Goal: Task Accomplishment & Management: Use online tool/utility

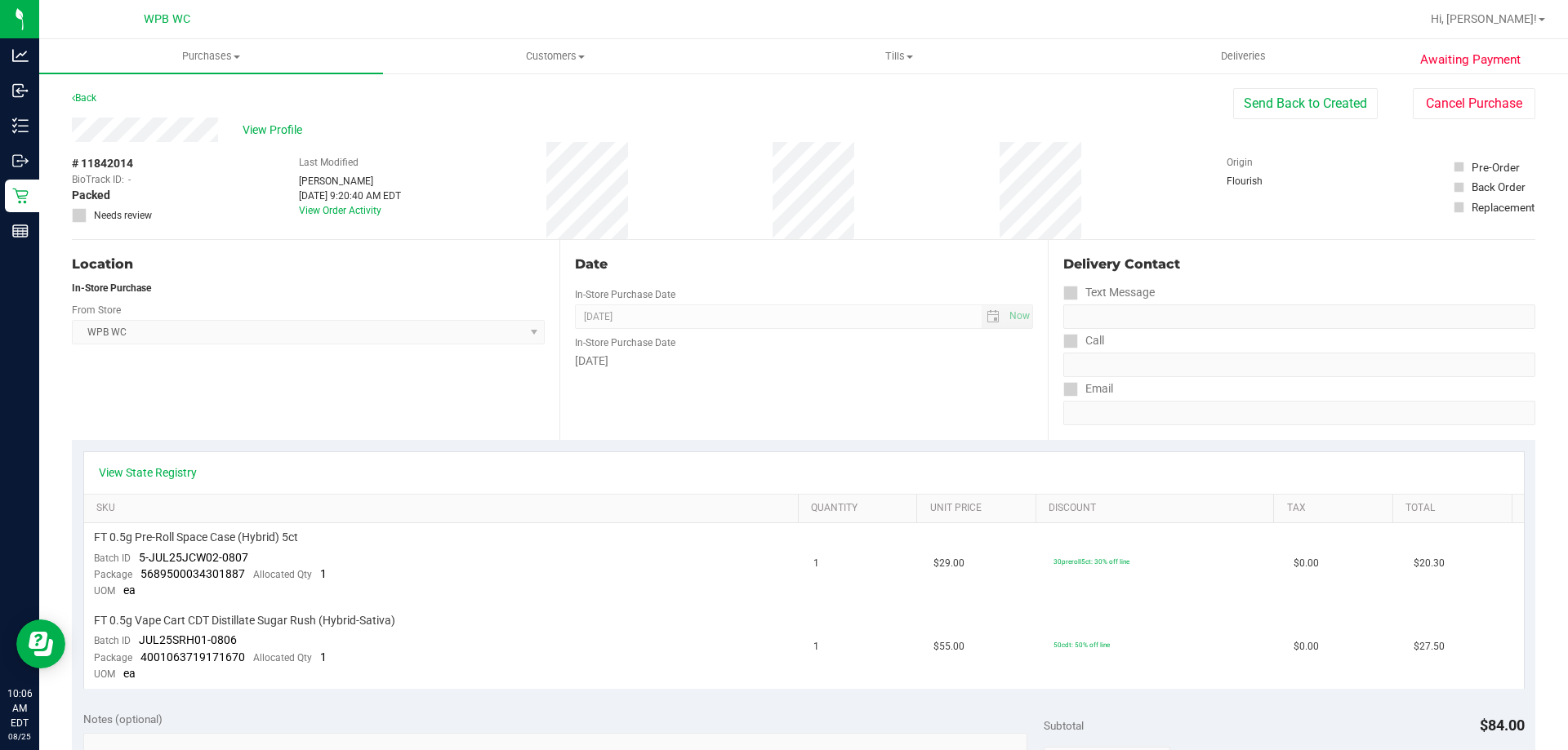
scroll to position [571, 0]
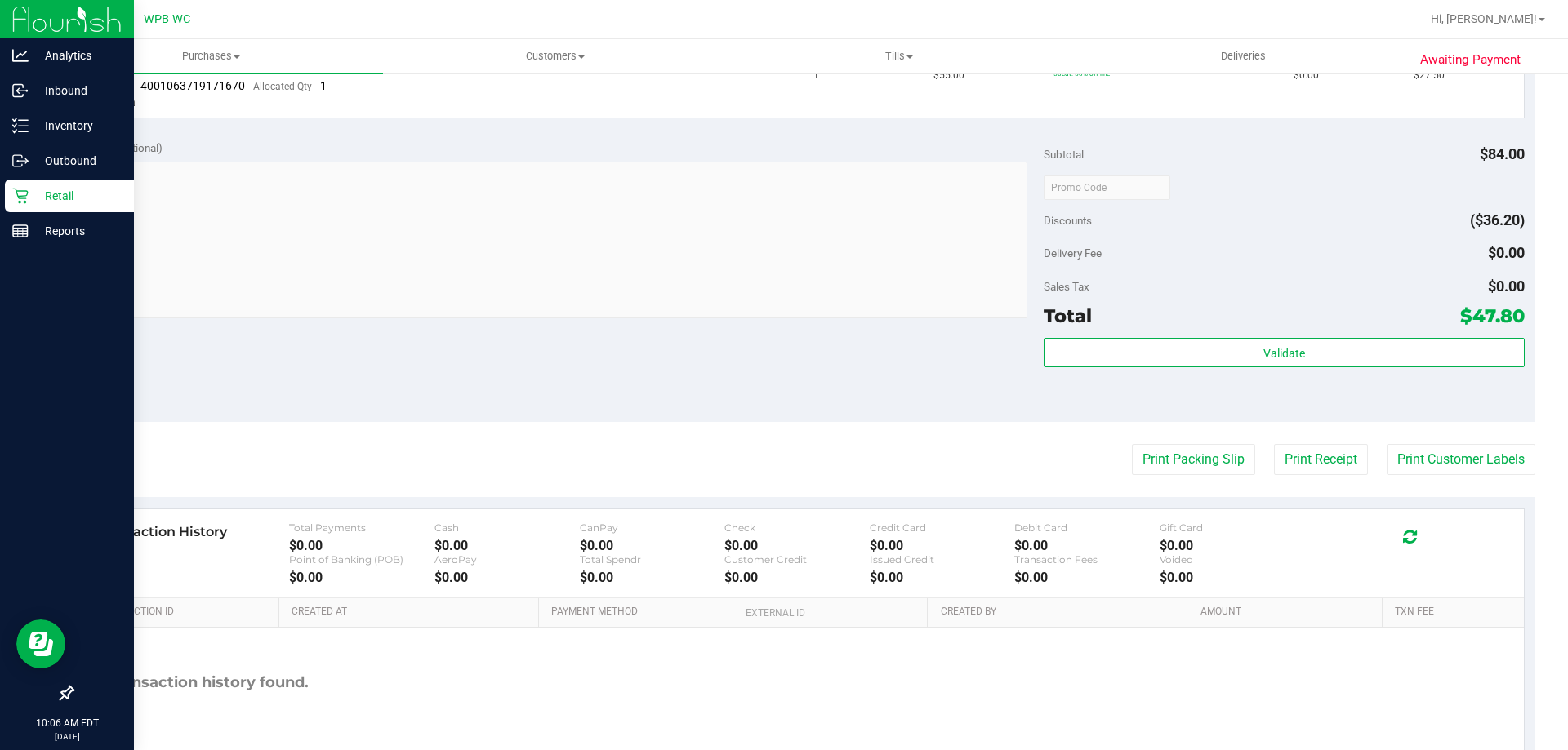
click at [37, 185] on div "Retail" at bounding box center [70, 195] width 129 height 32
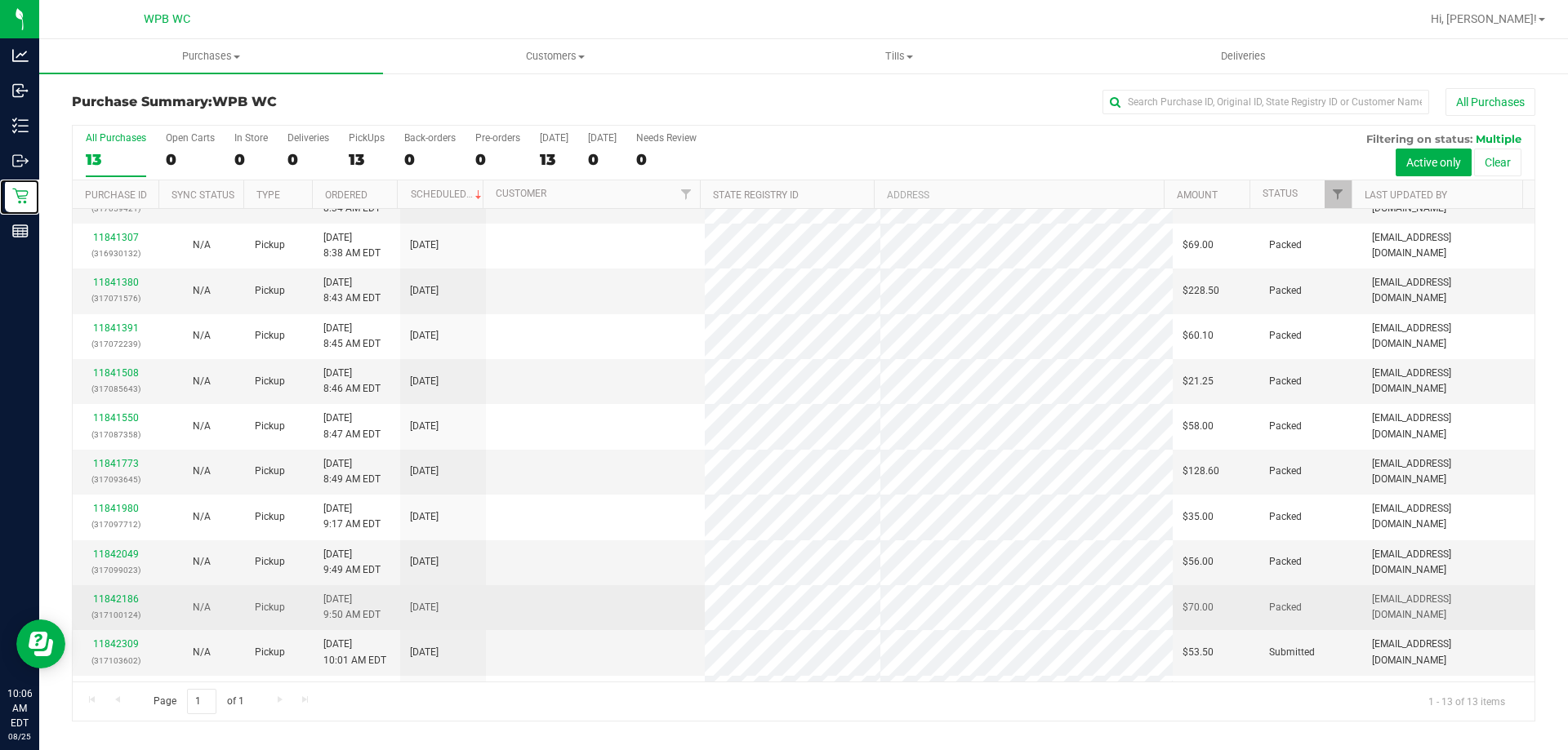
scroll to position [114, 0]
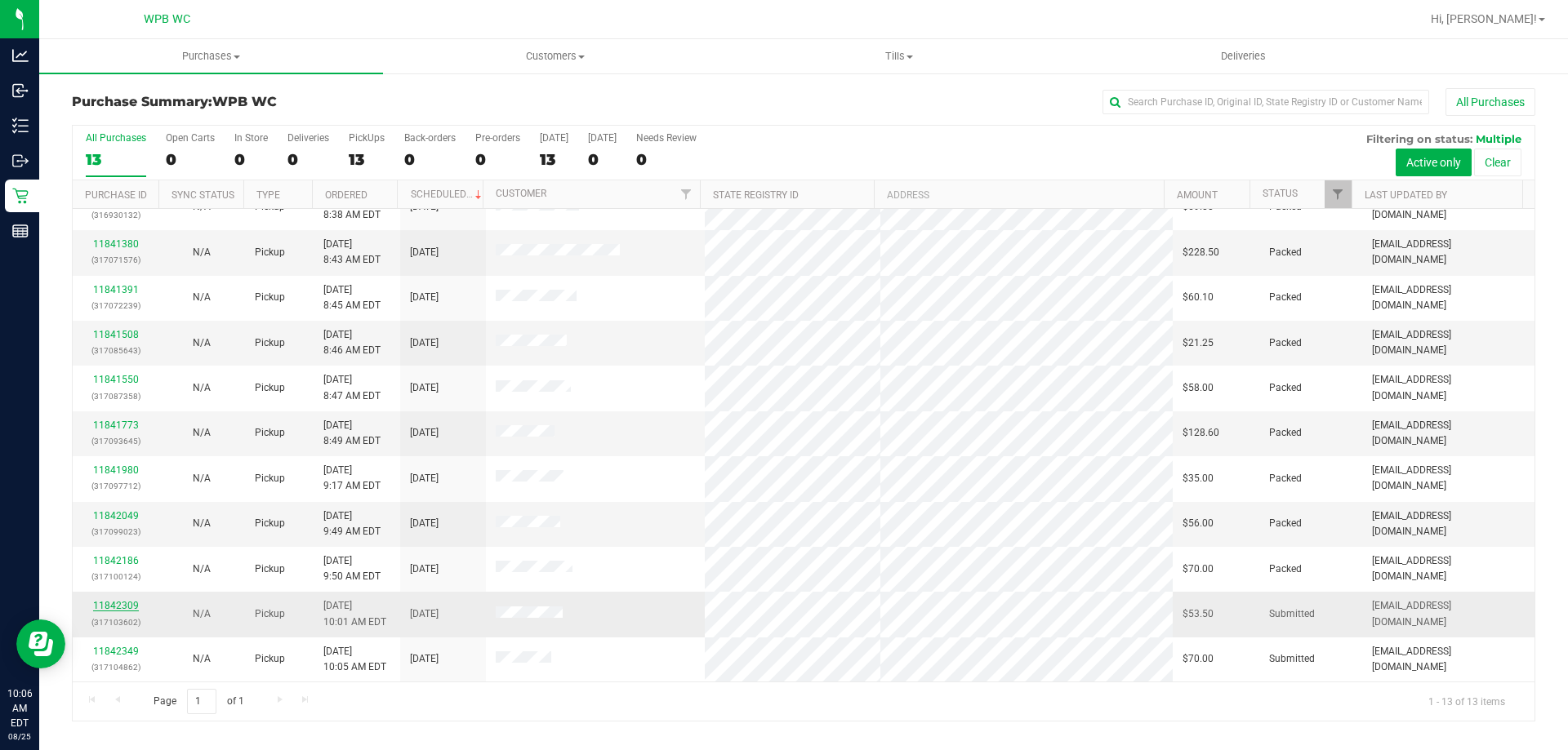
click at [120, 603] on link "11842309" at bounding box center [116, 605] width 45 height 11
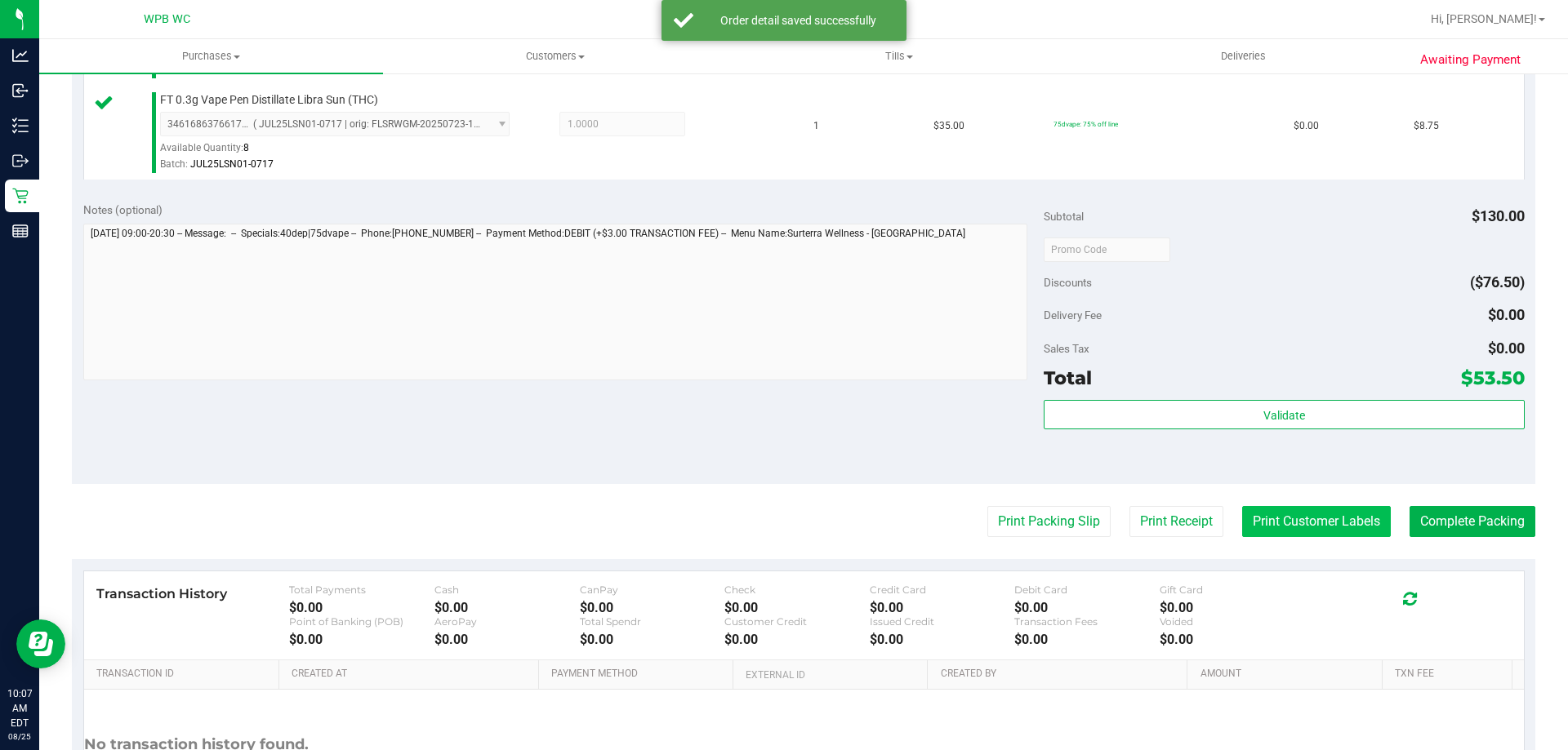
scroll to position [734, 0]
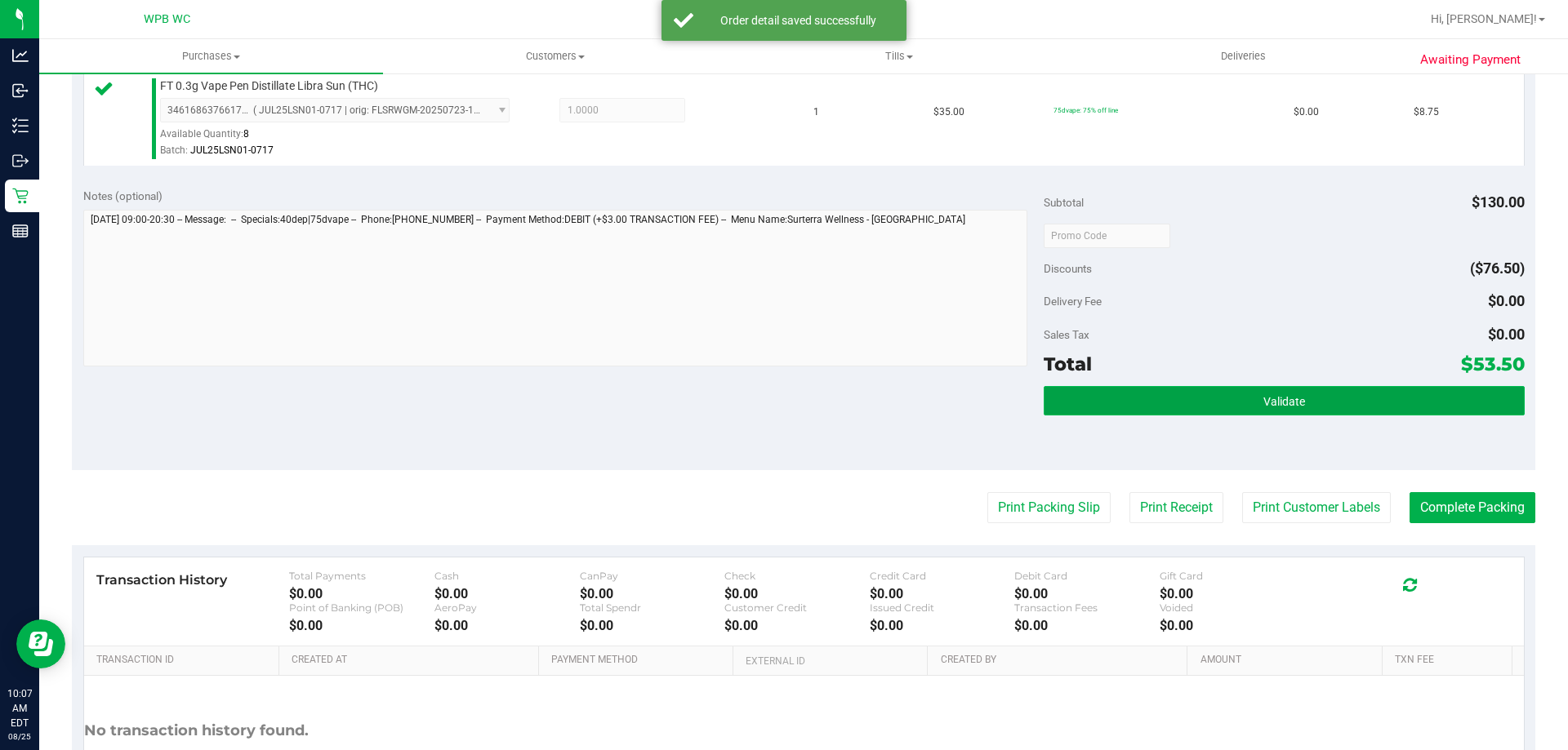
click at [1286, 402] on span "Validate" at bounding box center [1284, 401] width 42 height 13
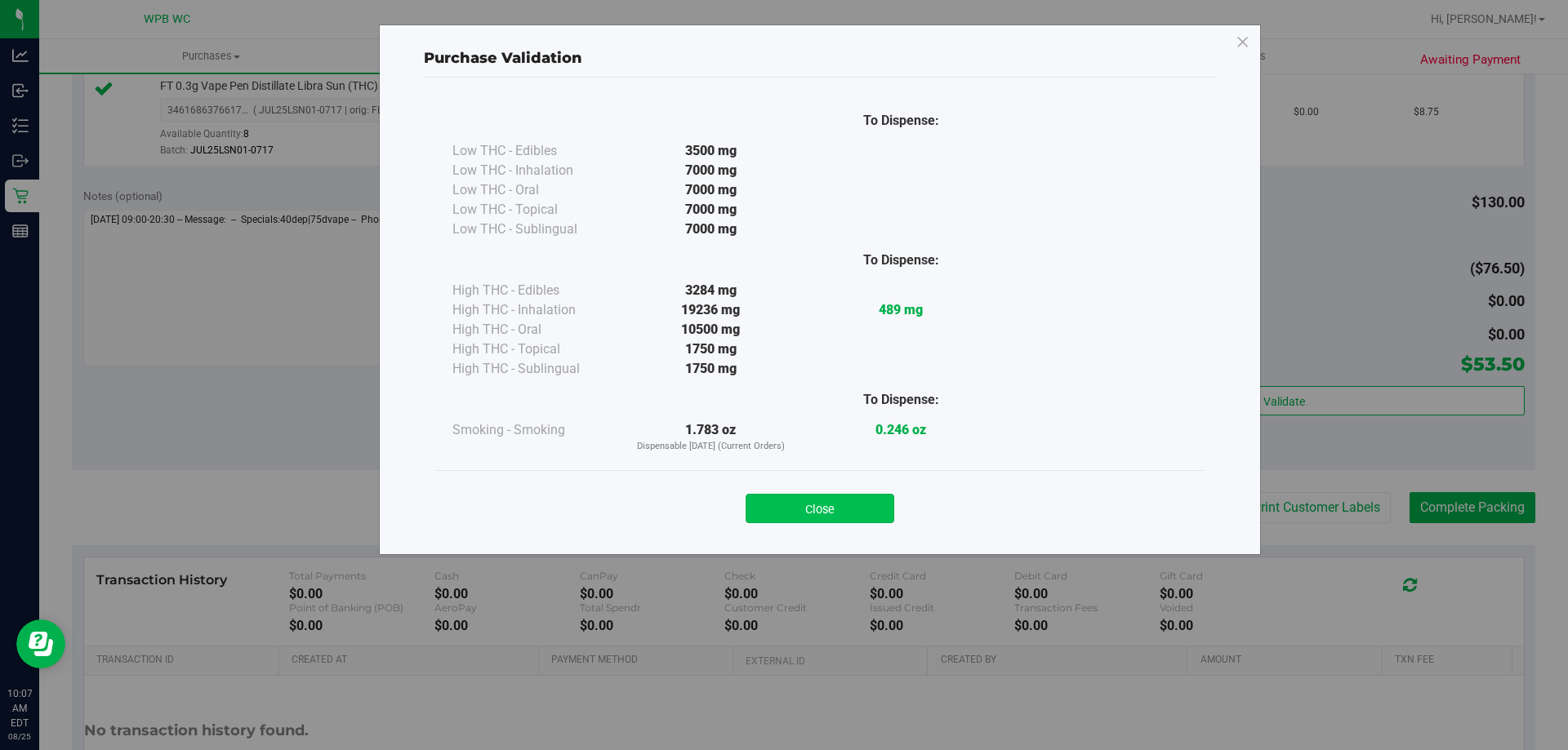
click at [864, 508] on button "Close" at bounding box center [820, 508] width 148 height 30
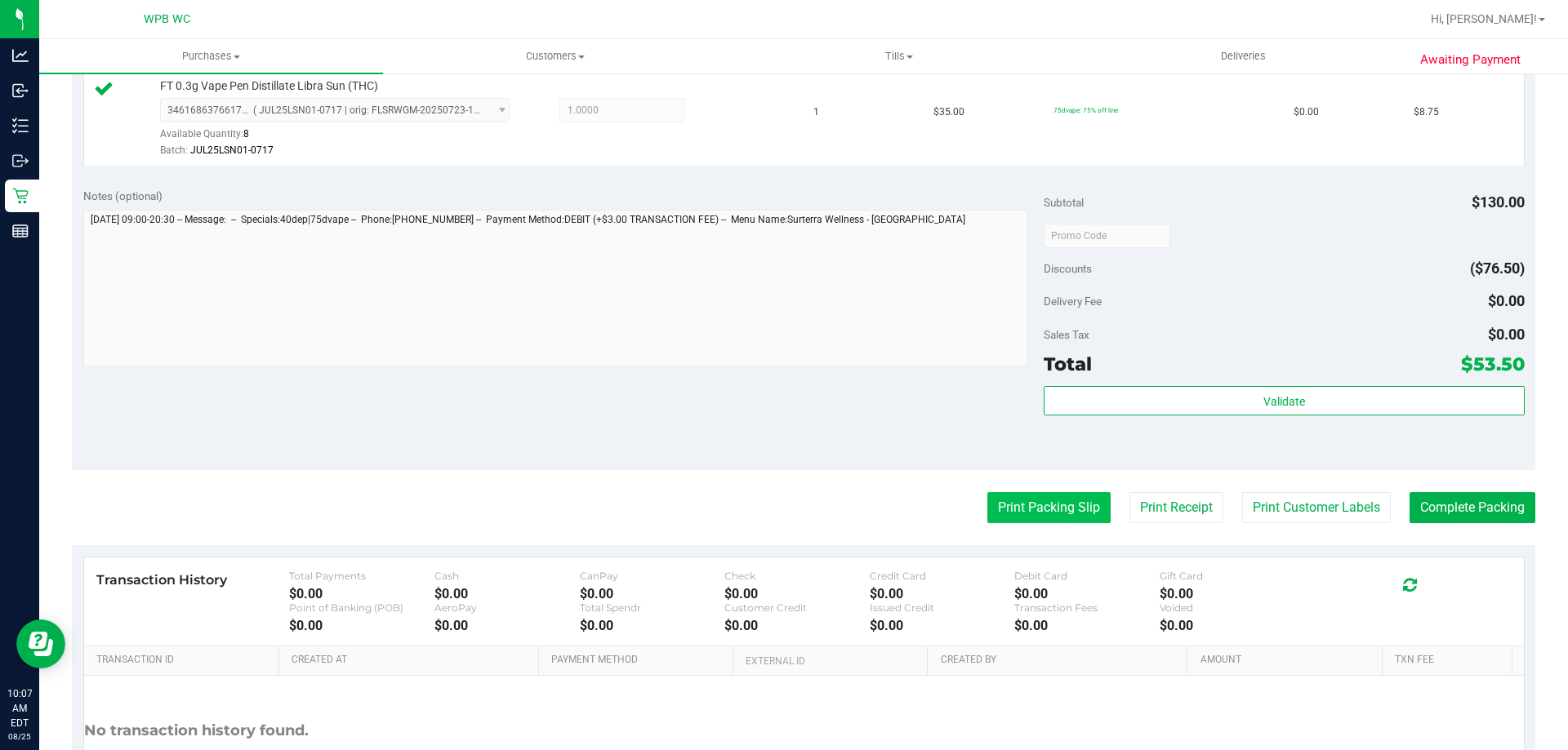
click at [1005, 515] on button "Print Packing Slip" at bounding box center [1049, 508] width 123 height 31
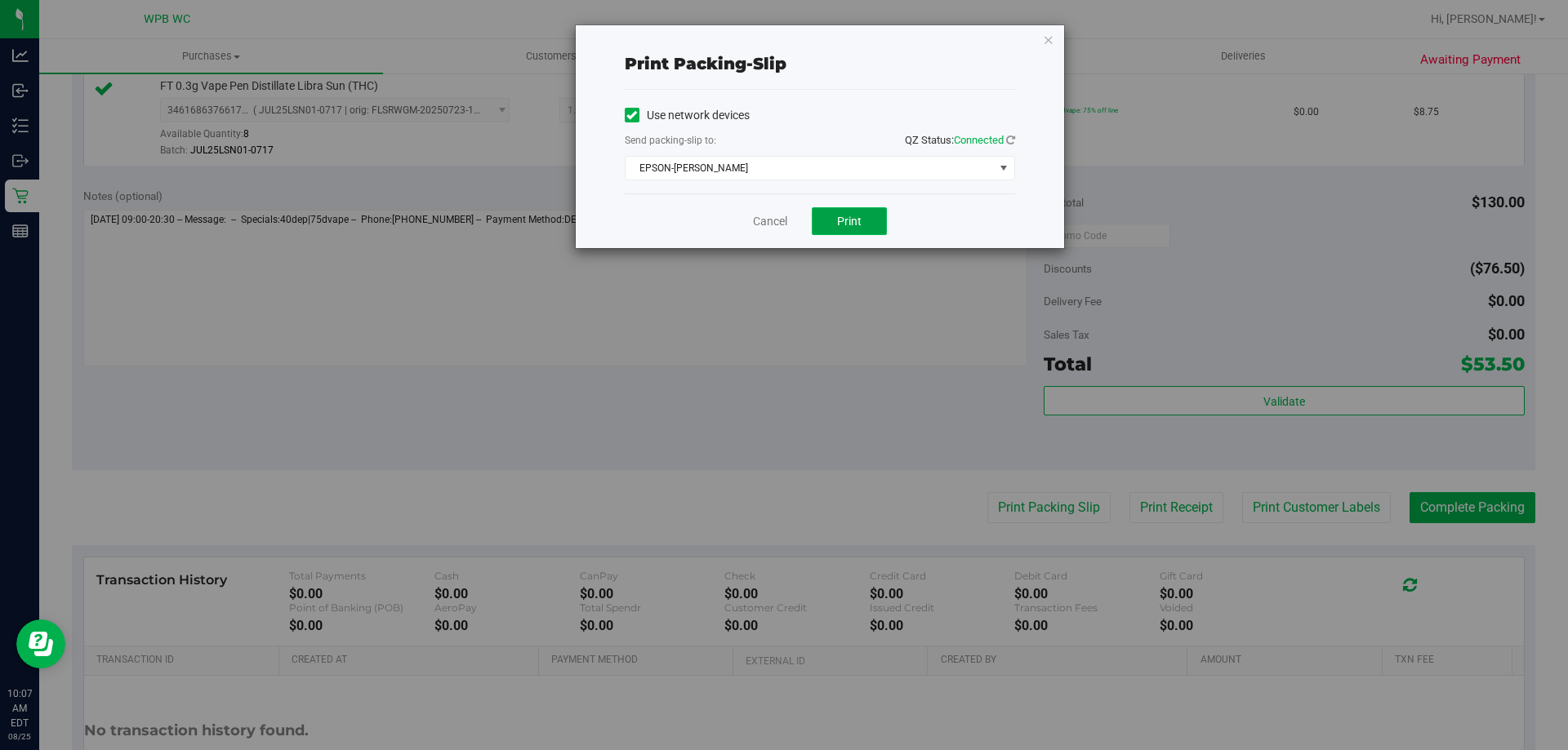
click at [836, 219] on button "Print" at bounding box center [849, 222] width 75 height 28
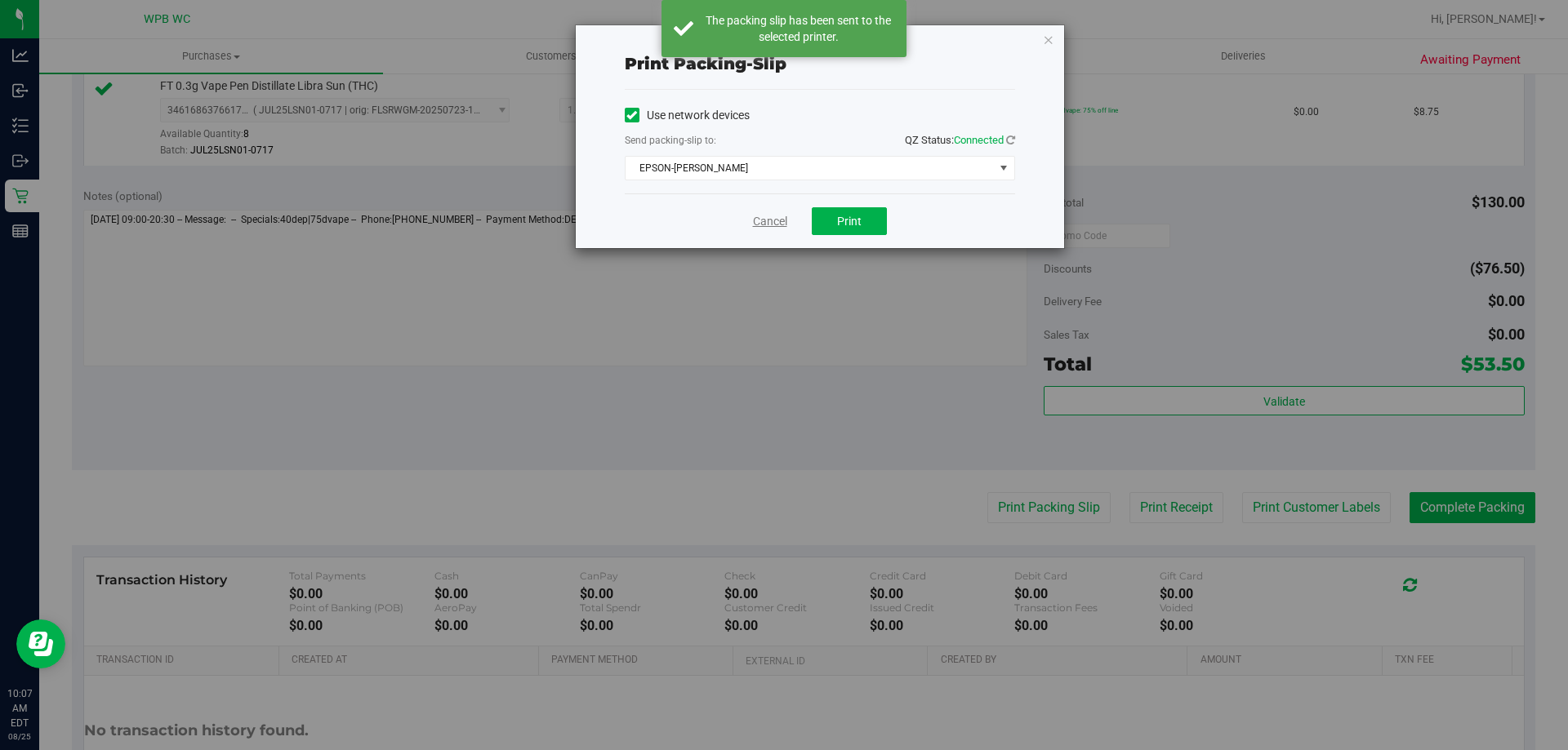
click at [773, 224] on link "Cancel" at bounding box center [770, 222] width 34 height 17
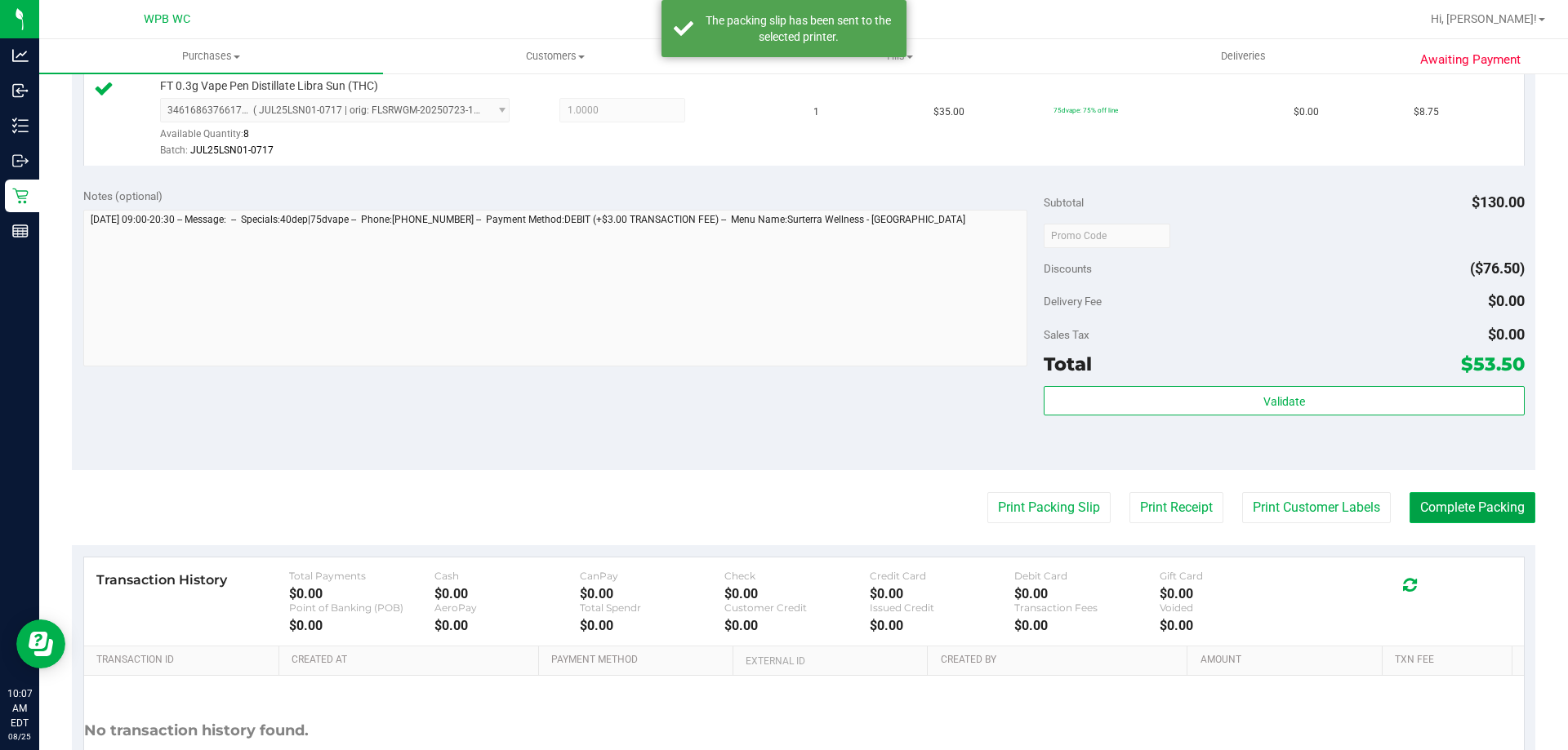
click at [1494, 517] on button "Complete Packing" at bounding box center [1473, 508] width 126 height 31
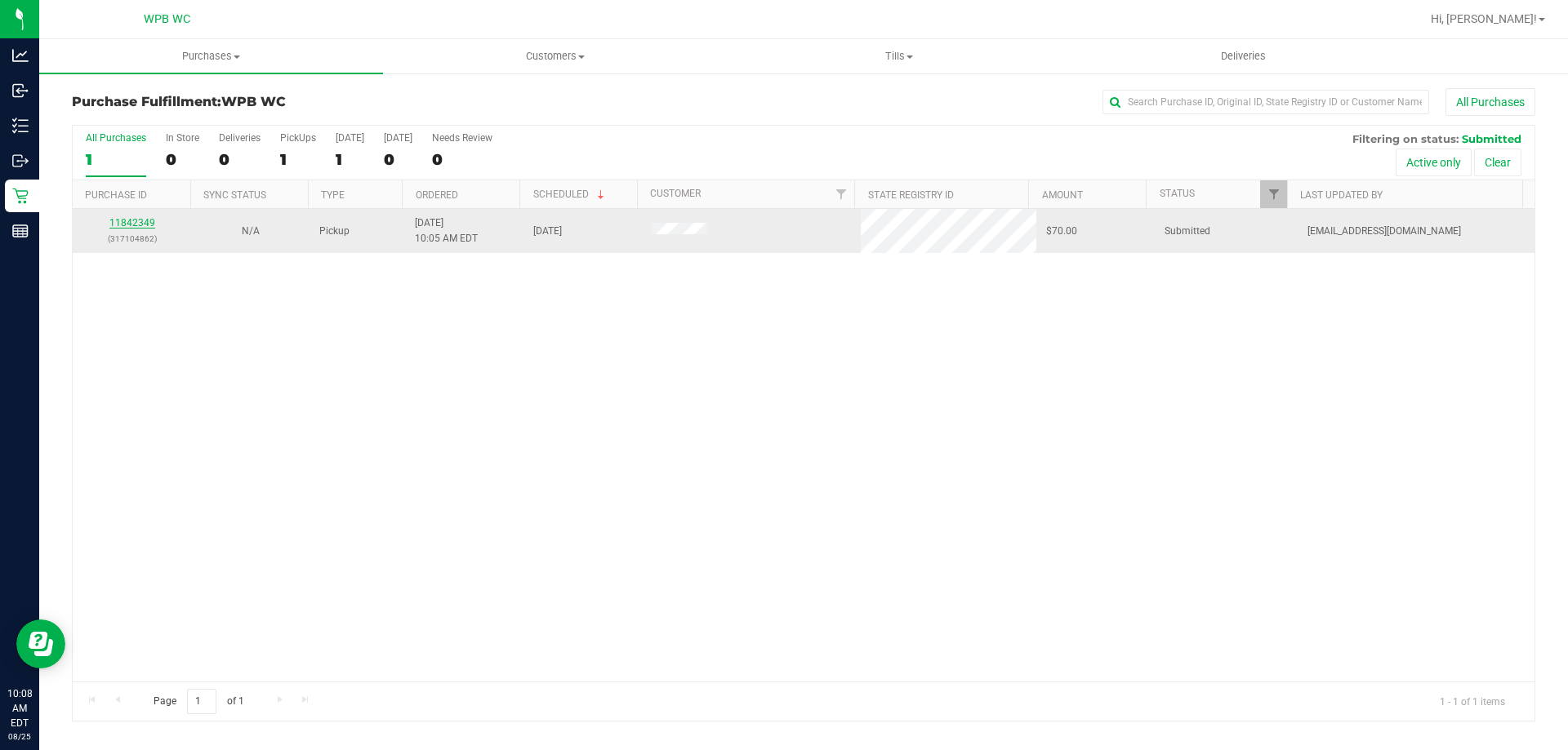
click at [146, 218] on link "11842349" at bounding box center [132, 222] width 45 height 11
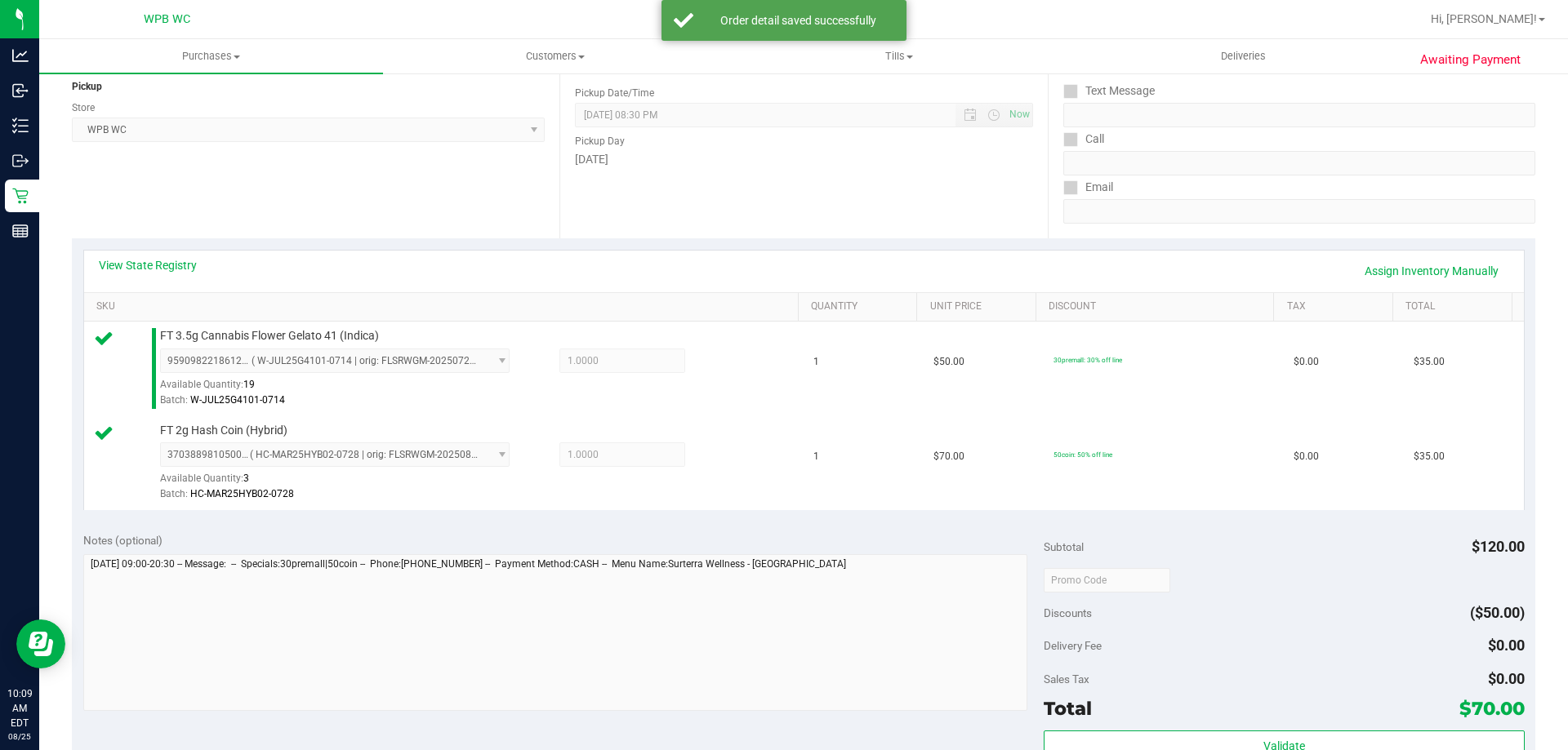
scroll to position [490, 0]
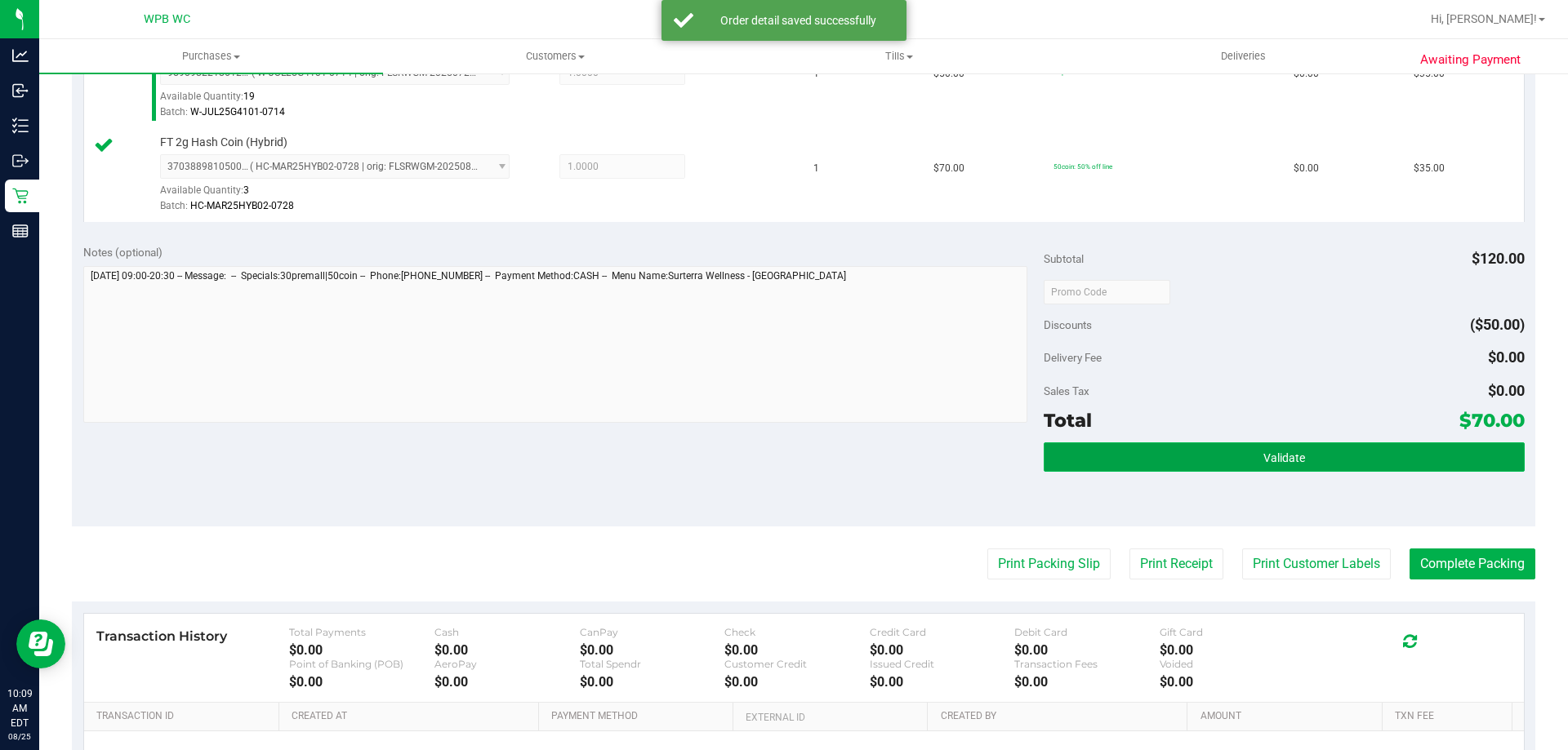
click at [1263, 454] on span "Validate" at bounding box center [1284, 458] width 42 height 13
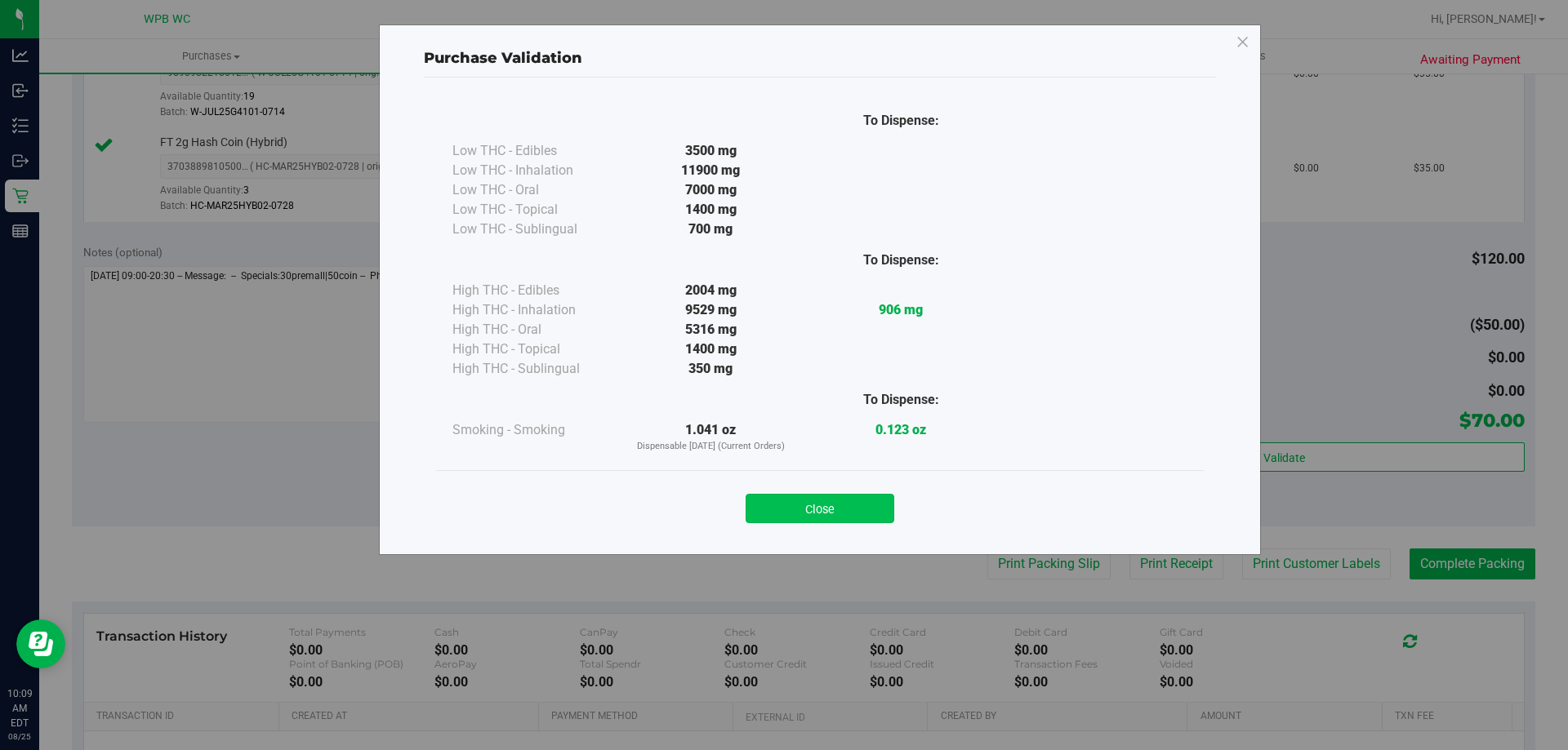
click at [880, 502] on button "Close" at bounding box center [820, 508] width 148 height 30
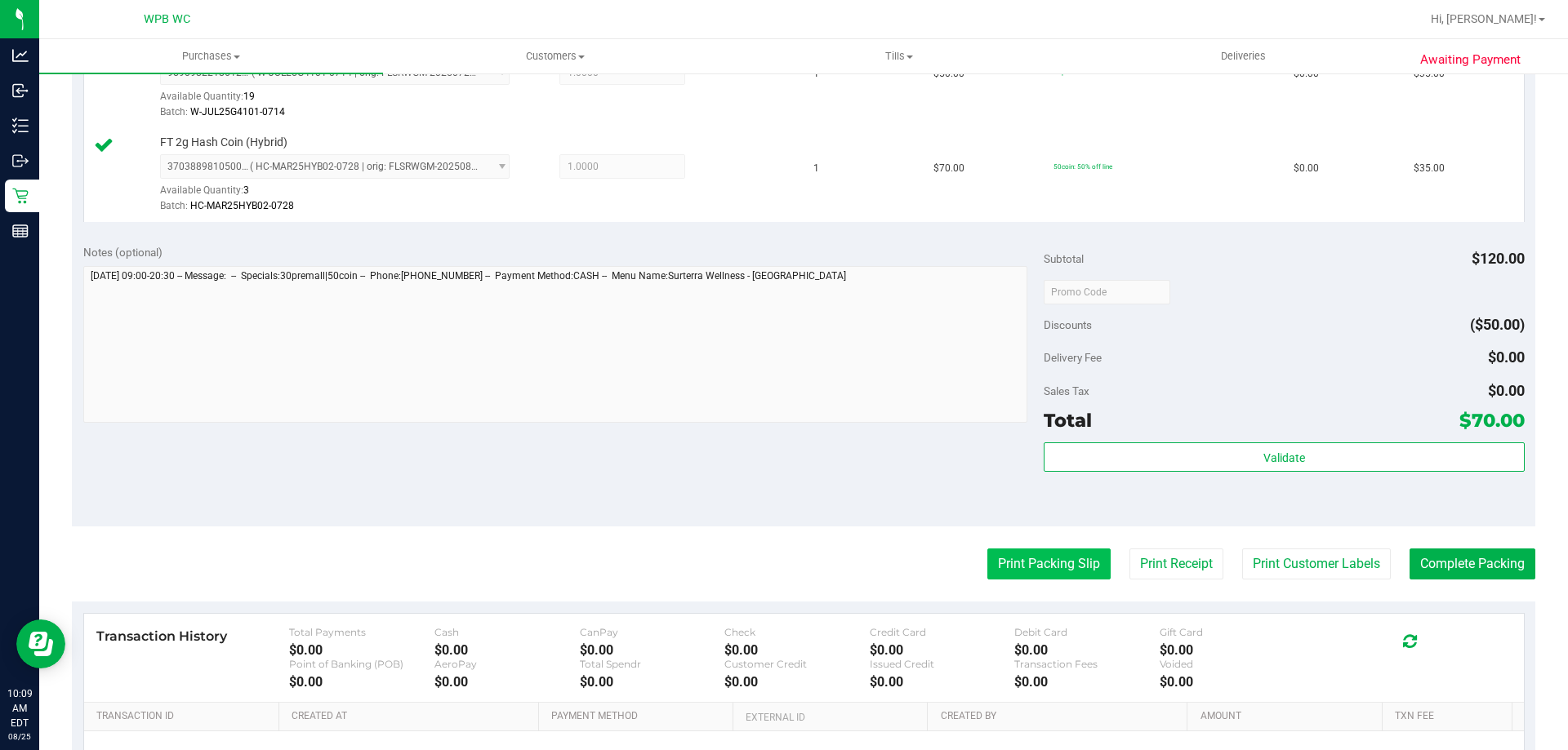
click at [996, 555] on button "Print Packing Slip" at bounding box center [1049, 564] width 123 height 31
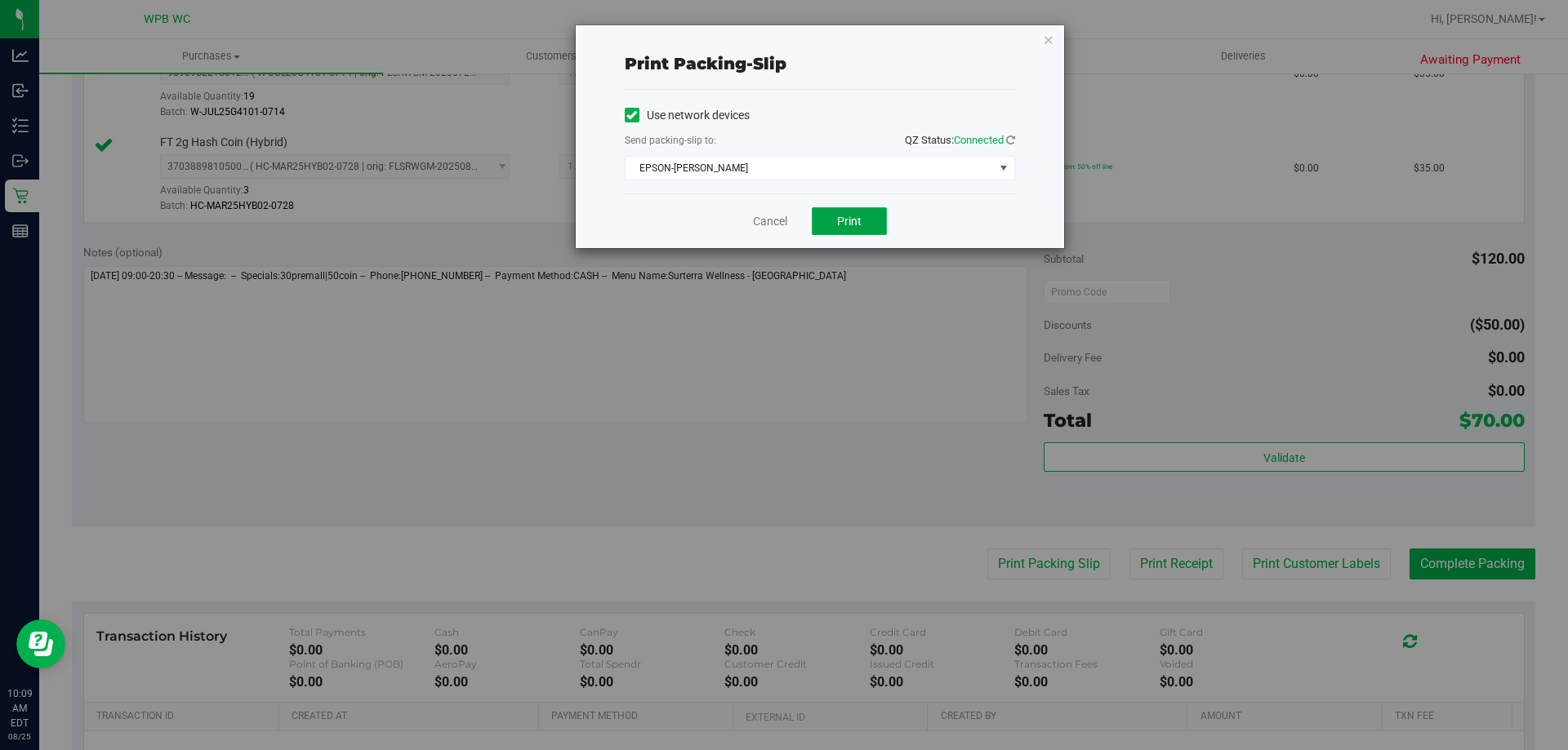
click at [835, 228] on button "Print" at bounding box center [849, 222] width 75 height 28
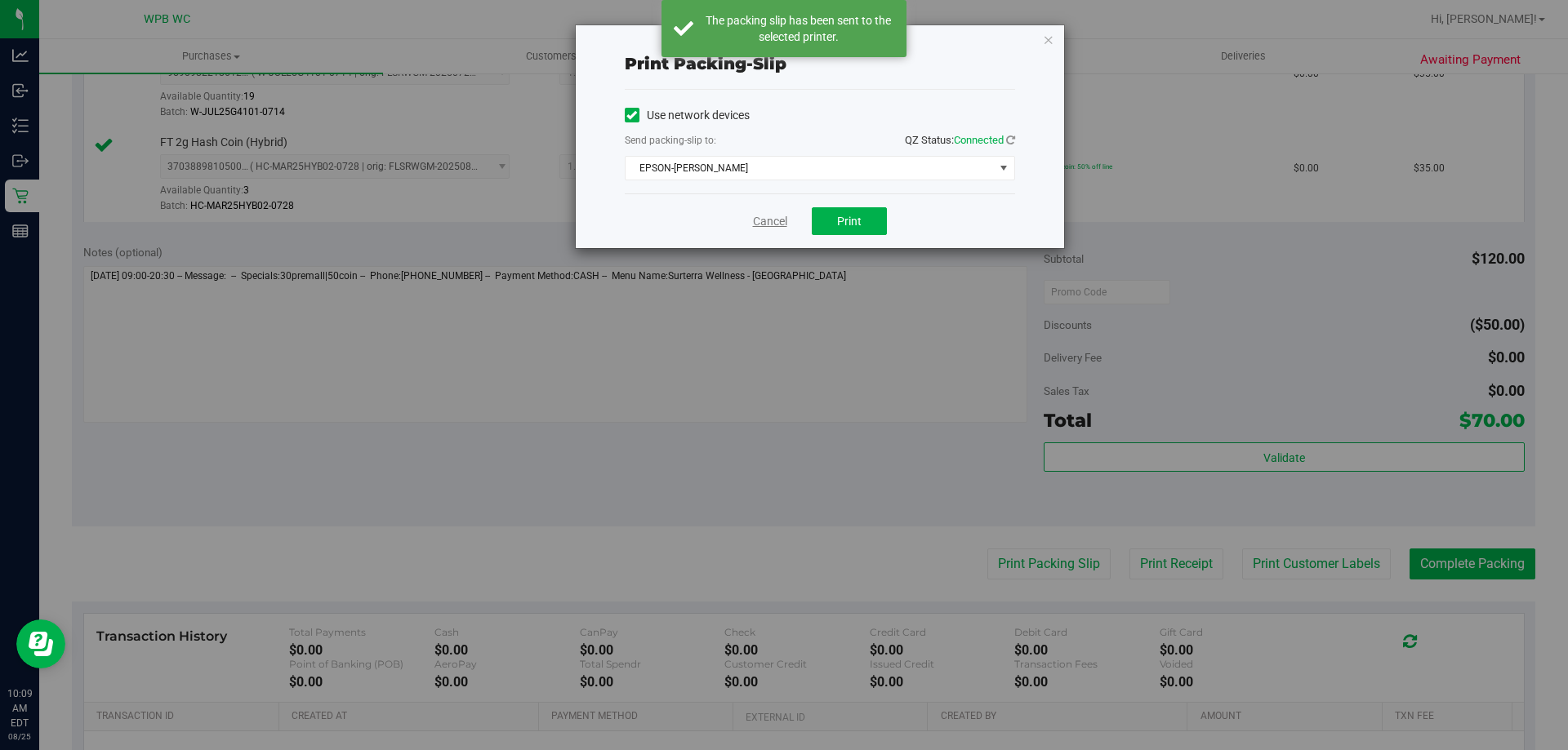
click at [764, 226] on link "Cancel" at bounding box center [770, 222] width 34 height 17
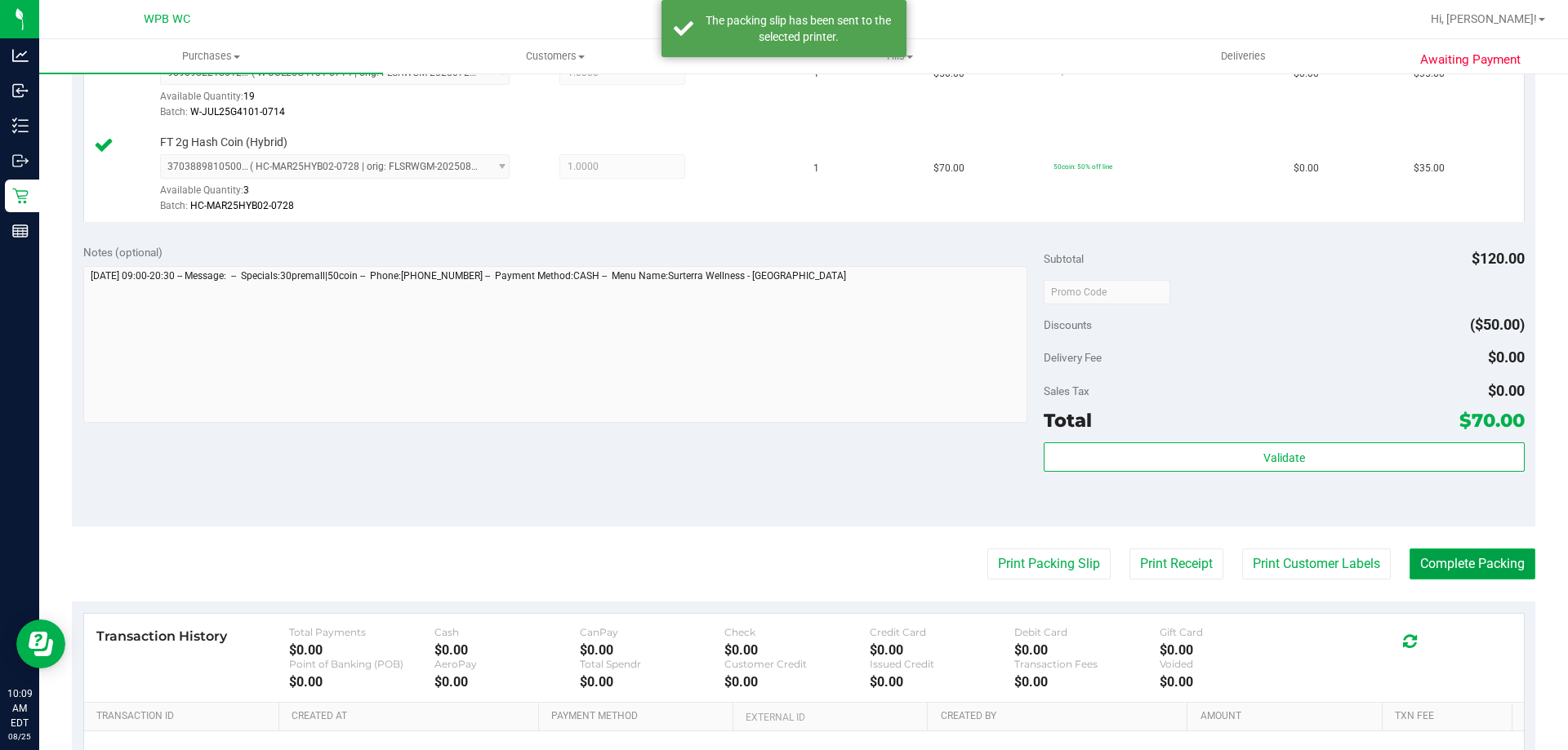
click at [1418, 558] on button "Complete Packing" at bounding box center [1473, 564] width 126 height 31
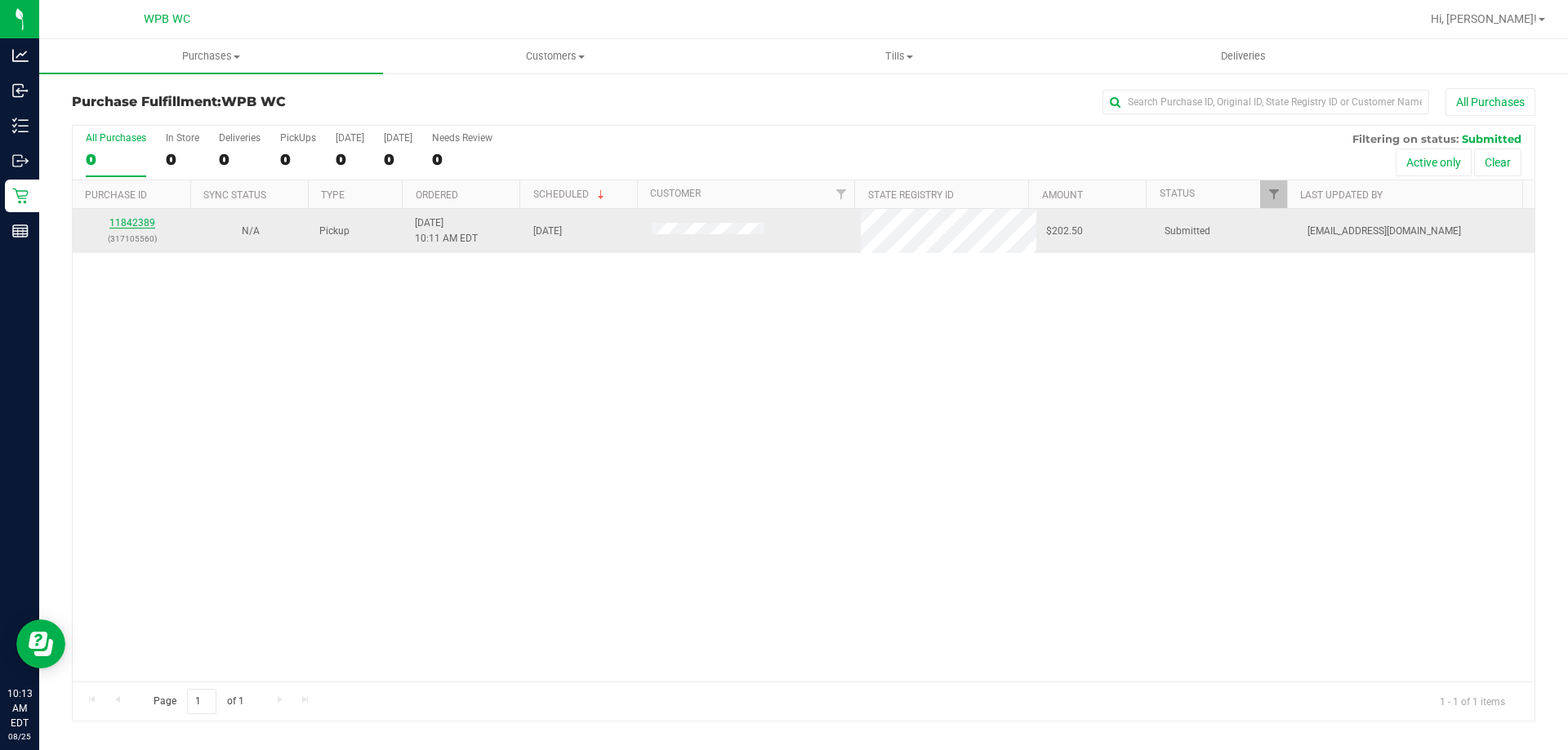
click at [127, 222] on link "11842389" at bounding box center [132, 222] width 45 height 11
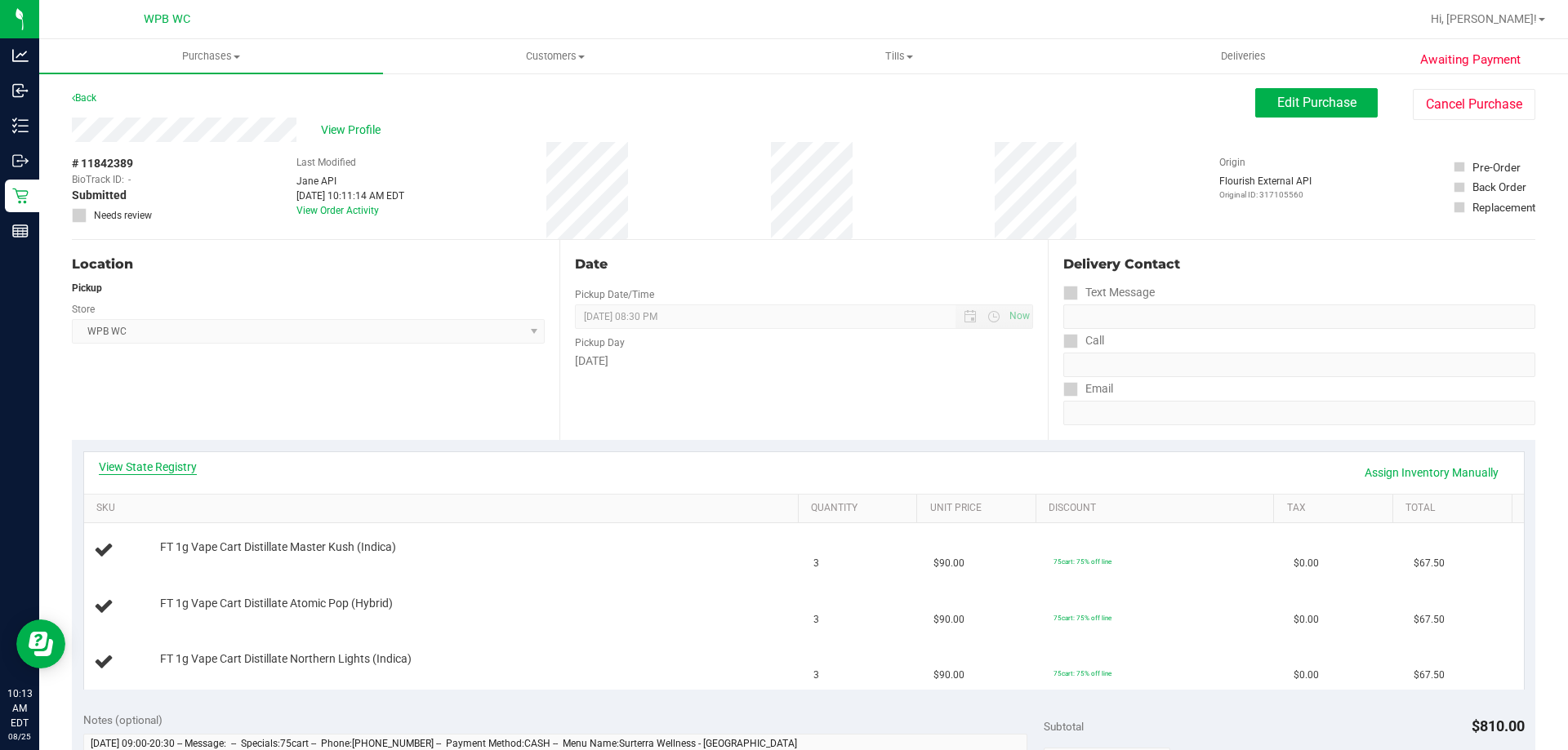
click at [173, 468] on link "View State Registry" at bounding box center [147, 467] width 98 height 17
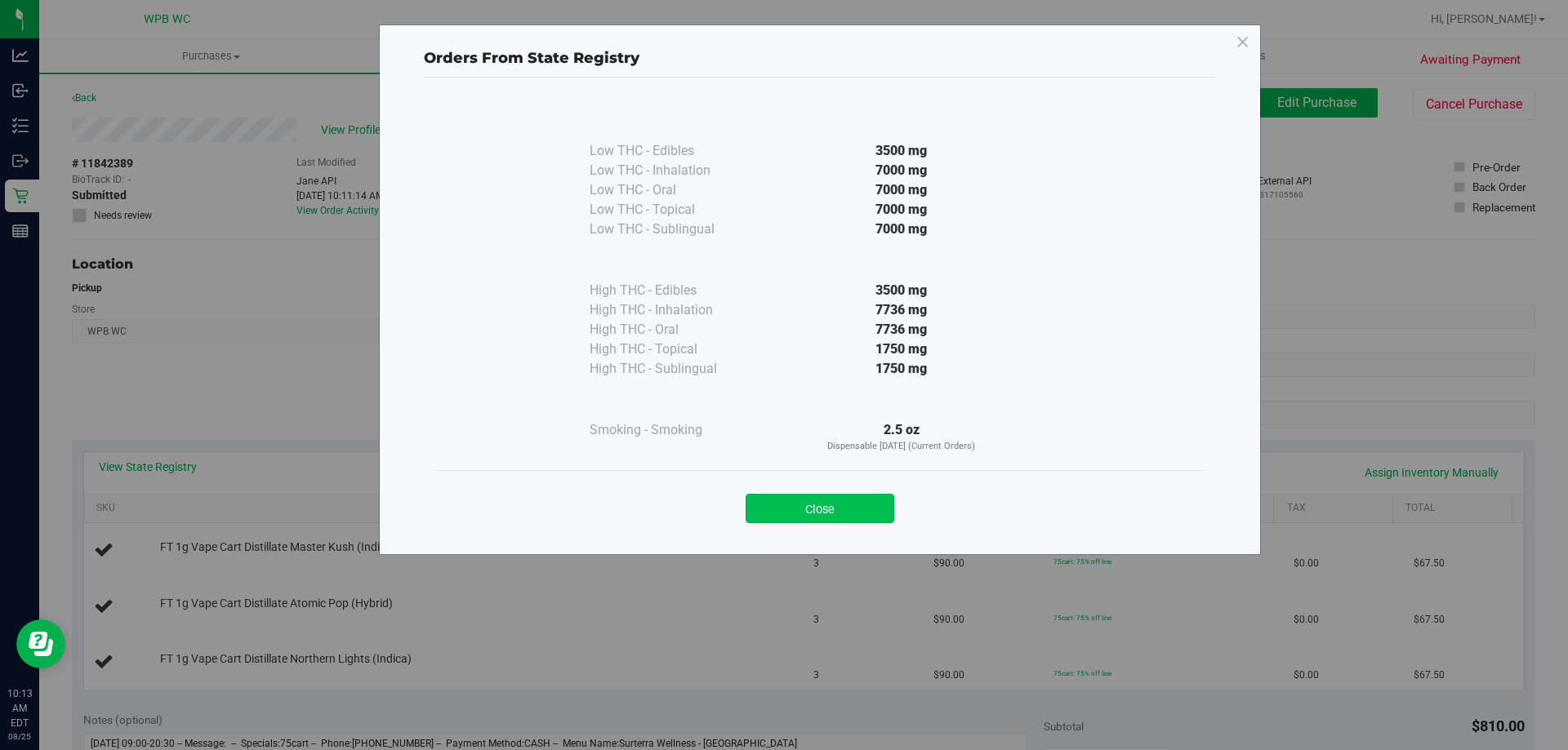
click at [836, 511] on button "Close" at bounding box center [820, 508] width 148 height 30
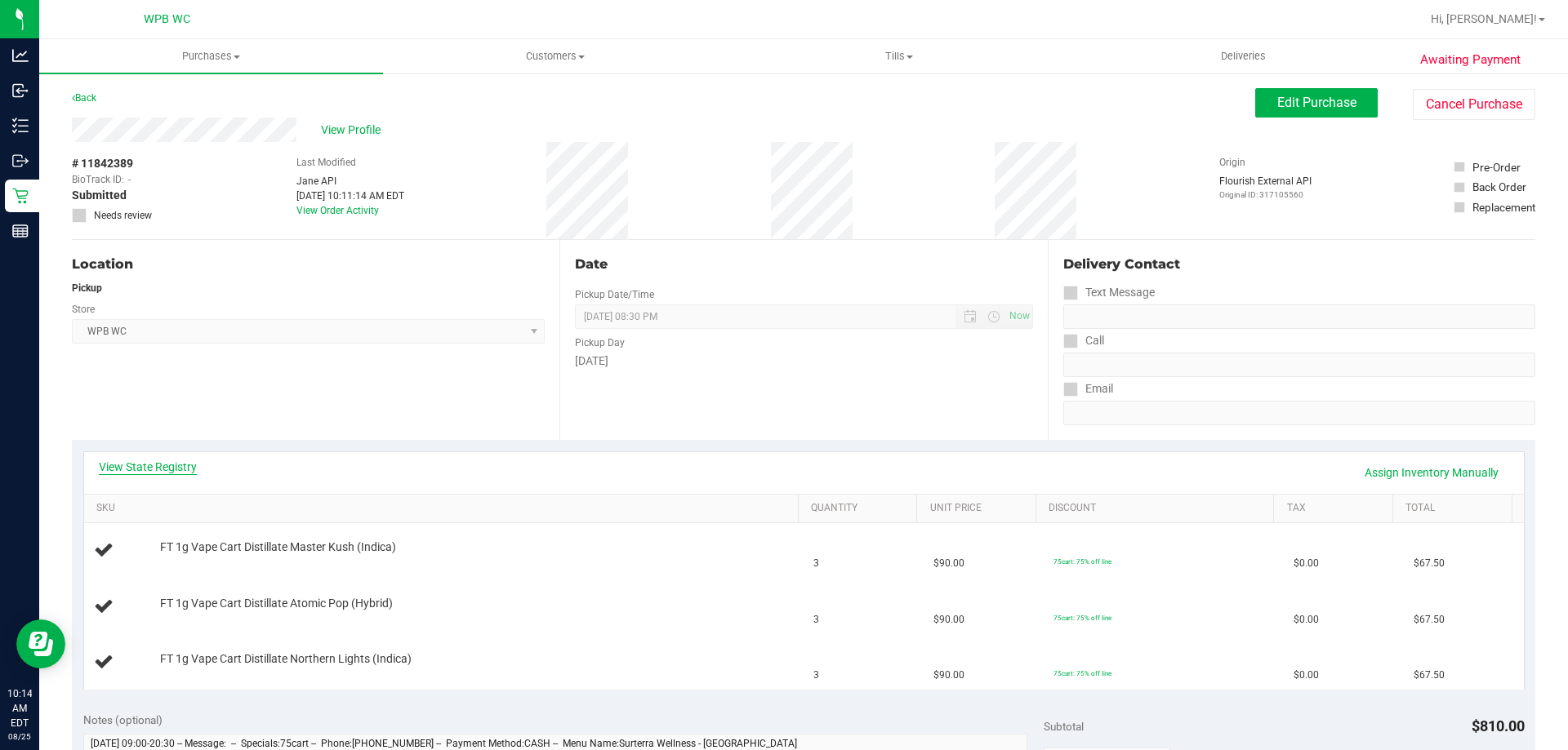
click at [181, 461] on link "View State Registry" at bounding box center [147, 467] width 98 height 17
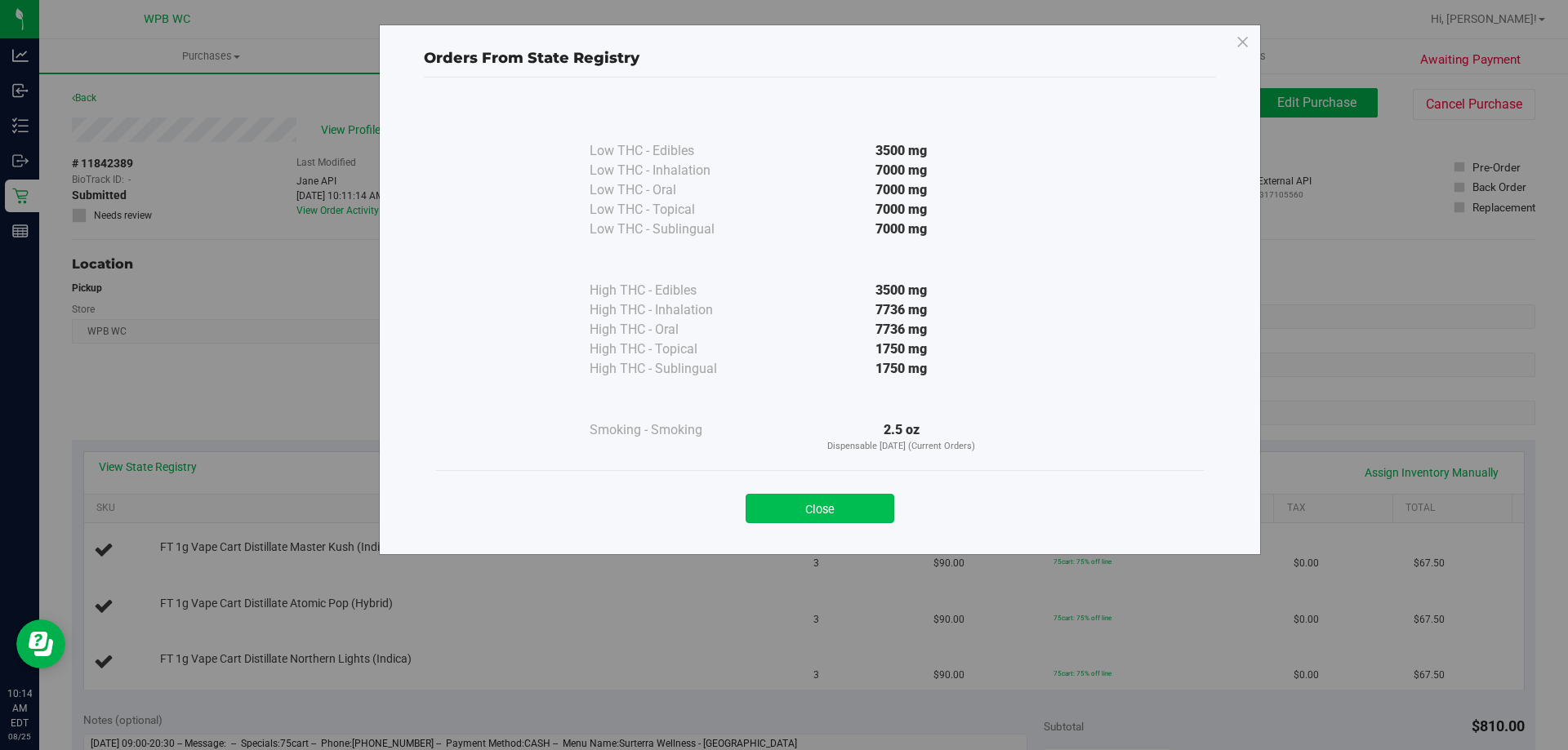
click at [826, 501] on button "Close" at bounding box center [820, 508] width 148 height 30
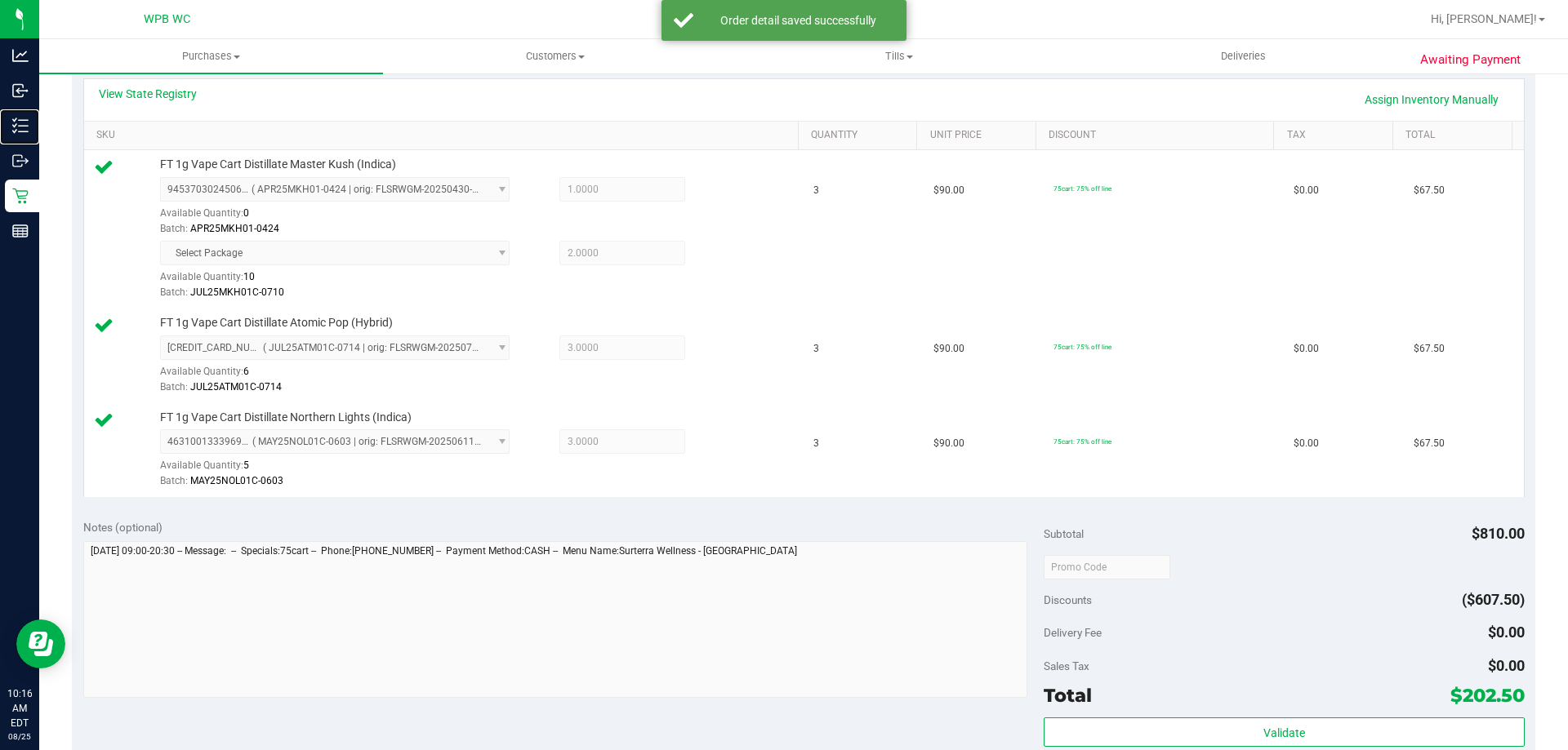
scroll to position [408, 0]
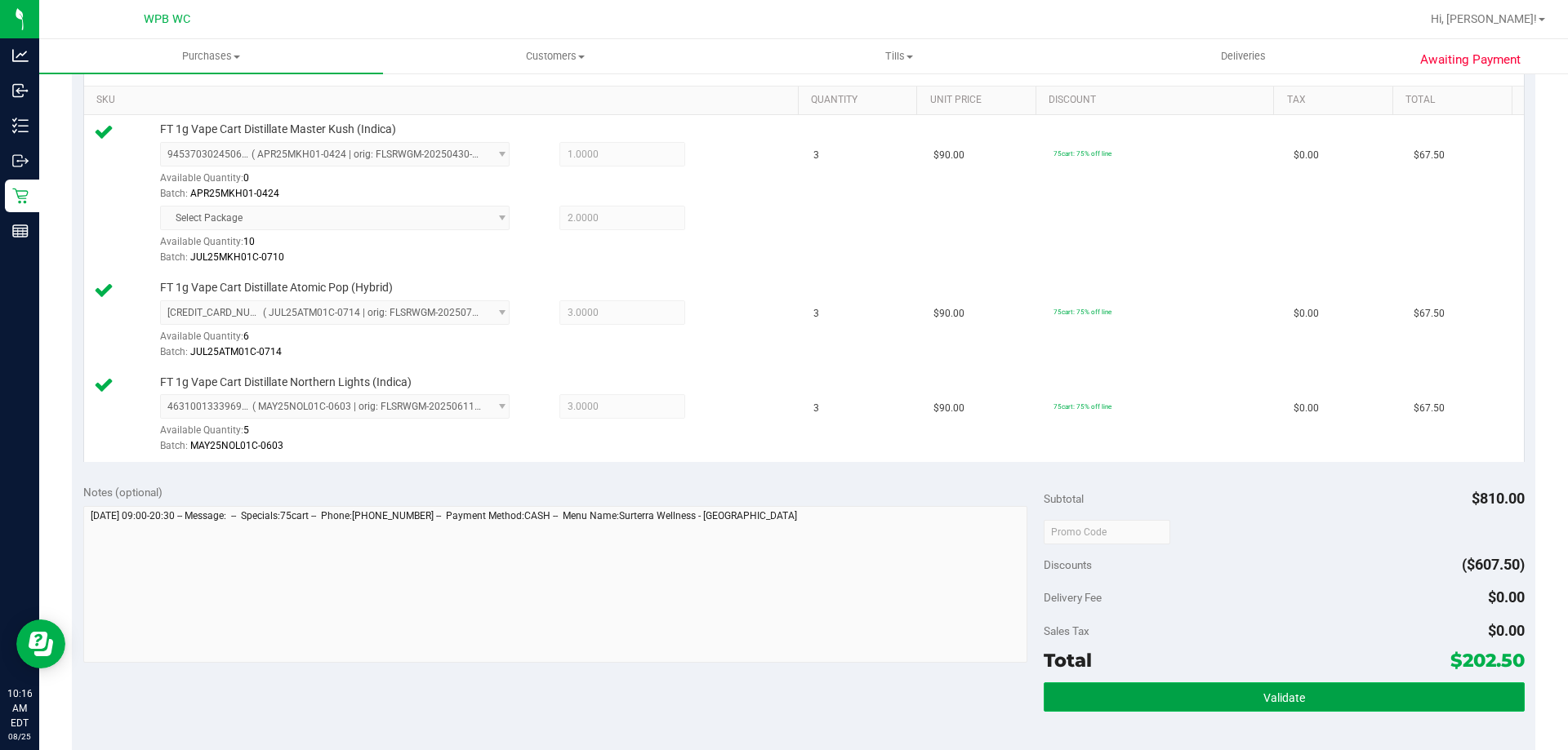
click at [1298, 696] on button "Validate" at bounding box center [1284, 698] width 480 height 30
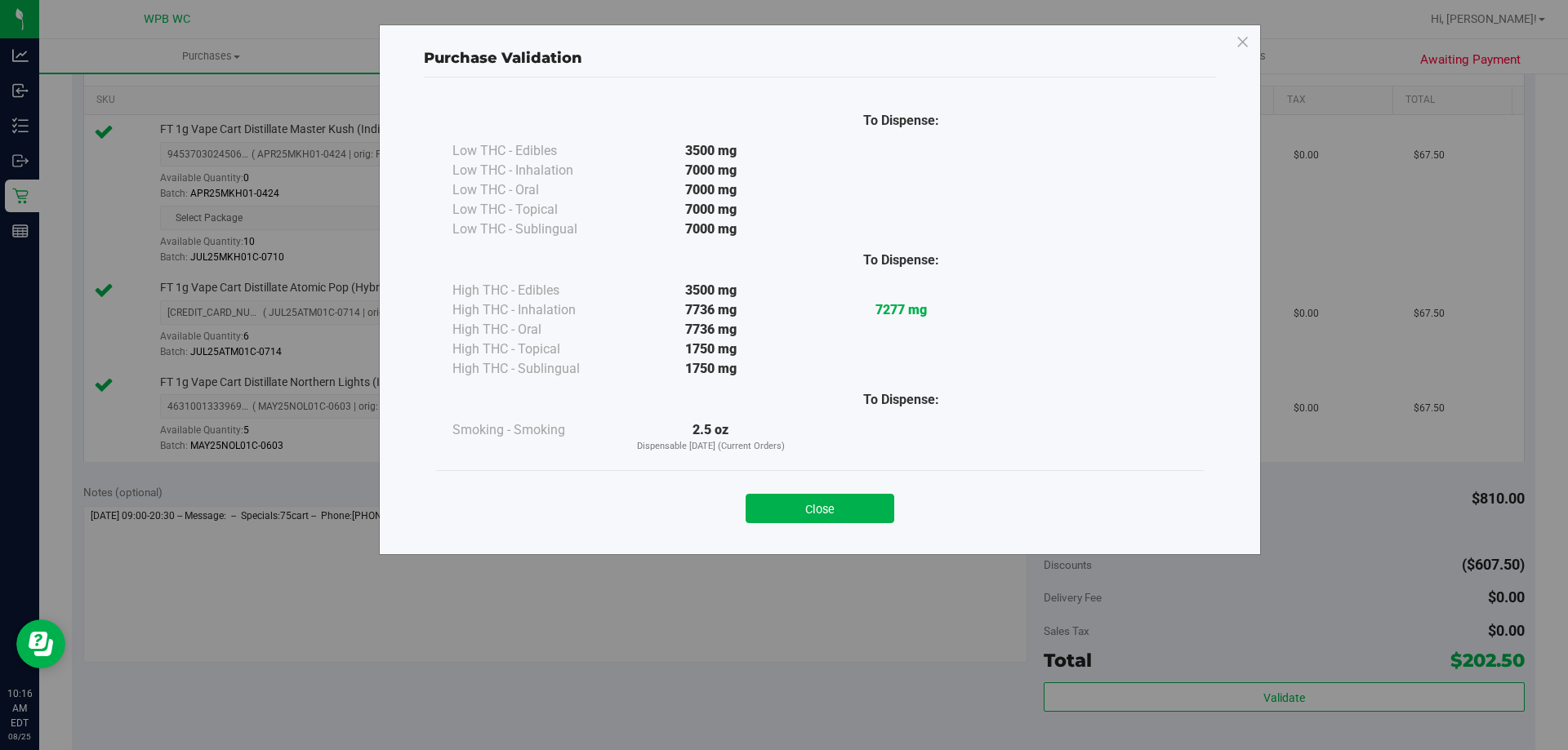
click at [853, 516] on button "Close" at bounding box center [820, 508] width 148 height 30
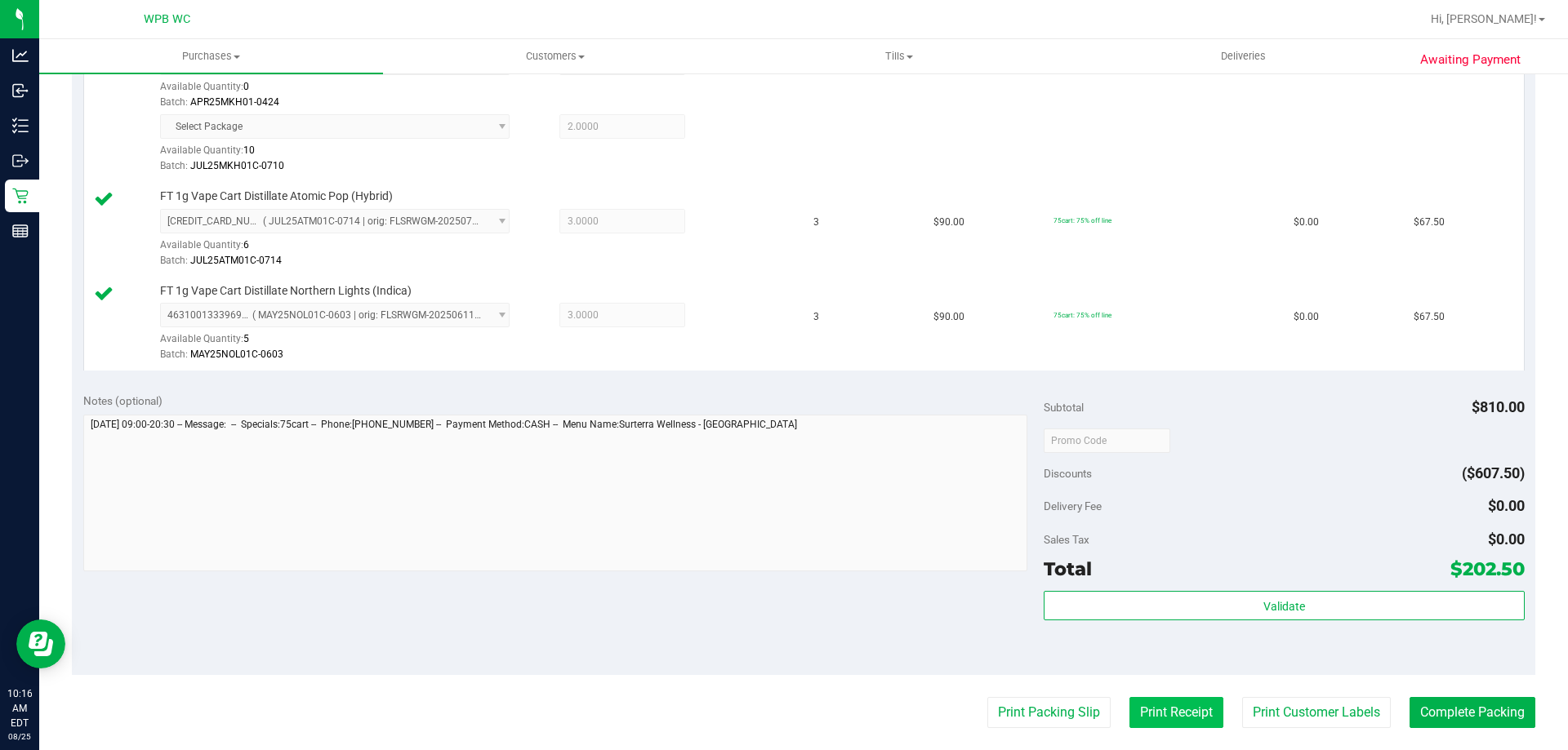
scroll to position [571, 0]
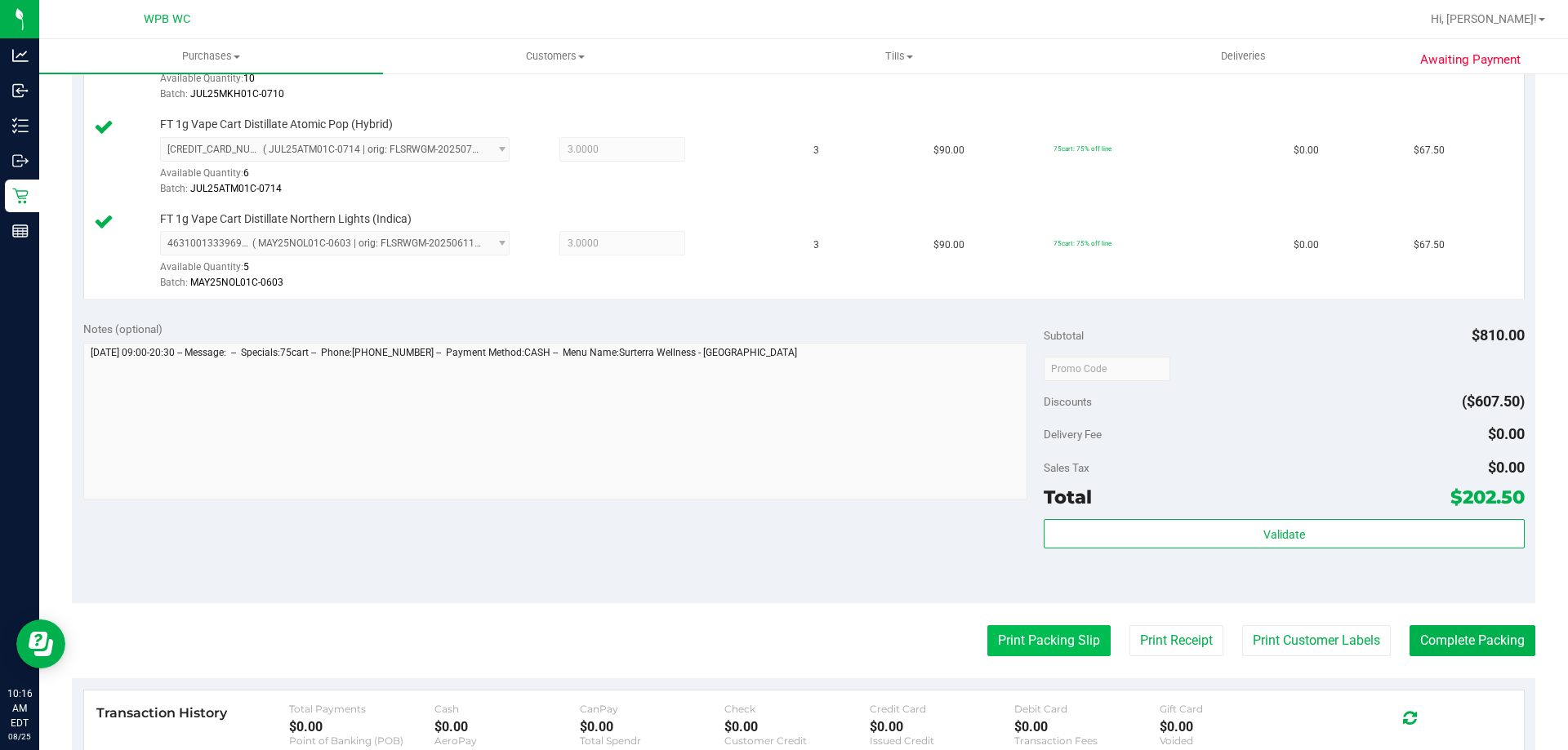
click at [1037, 643] on button "Print Packing Slip" at bounding box center [1049, 641] width 123 height 31
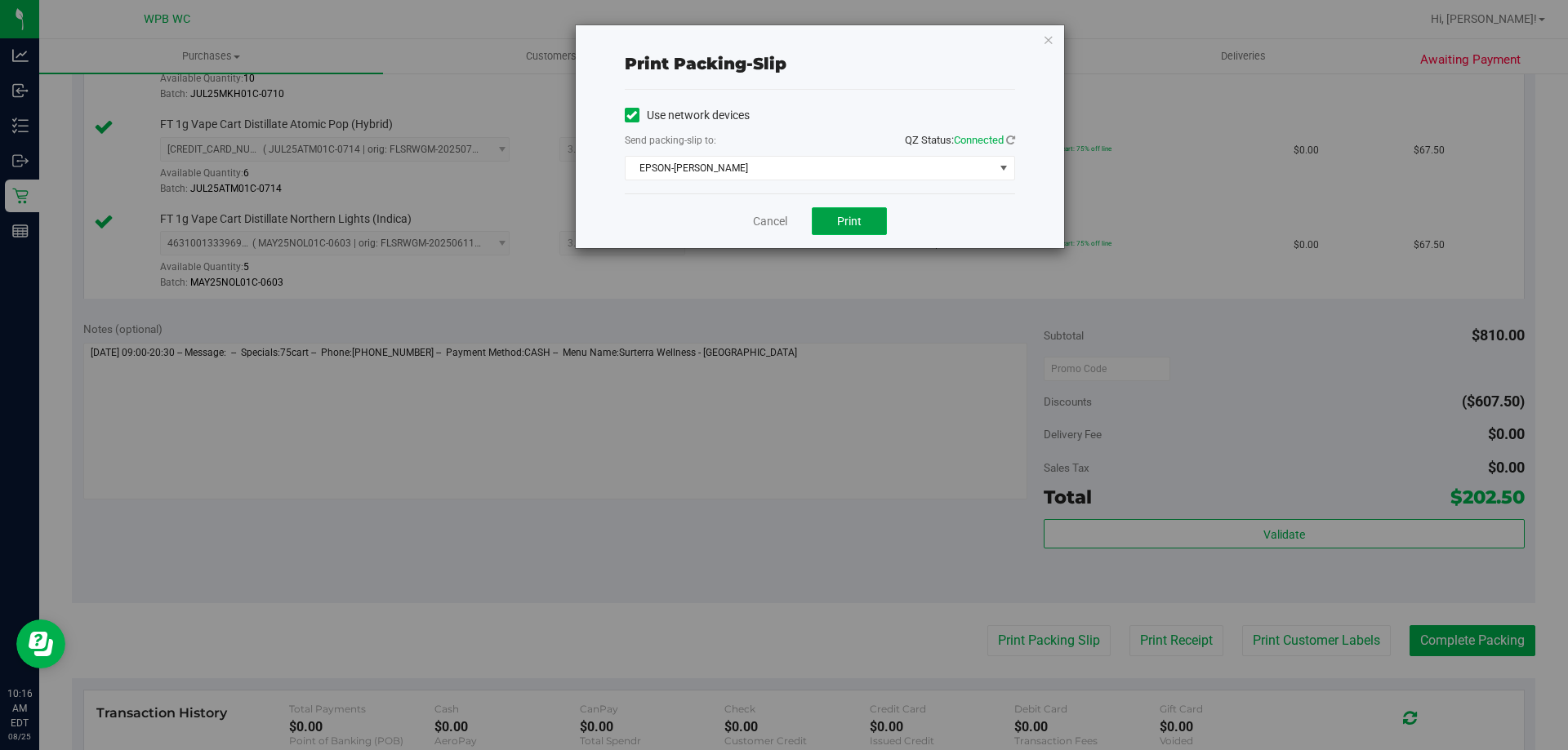
click at [846, 218] on span "Print" at bounding box center [849, 221] width 24 height 13
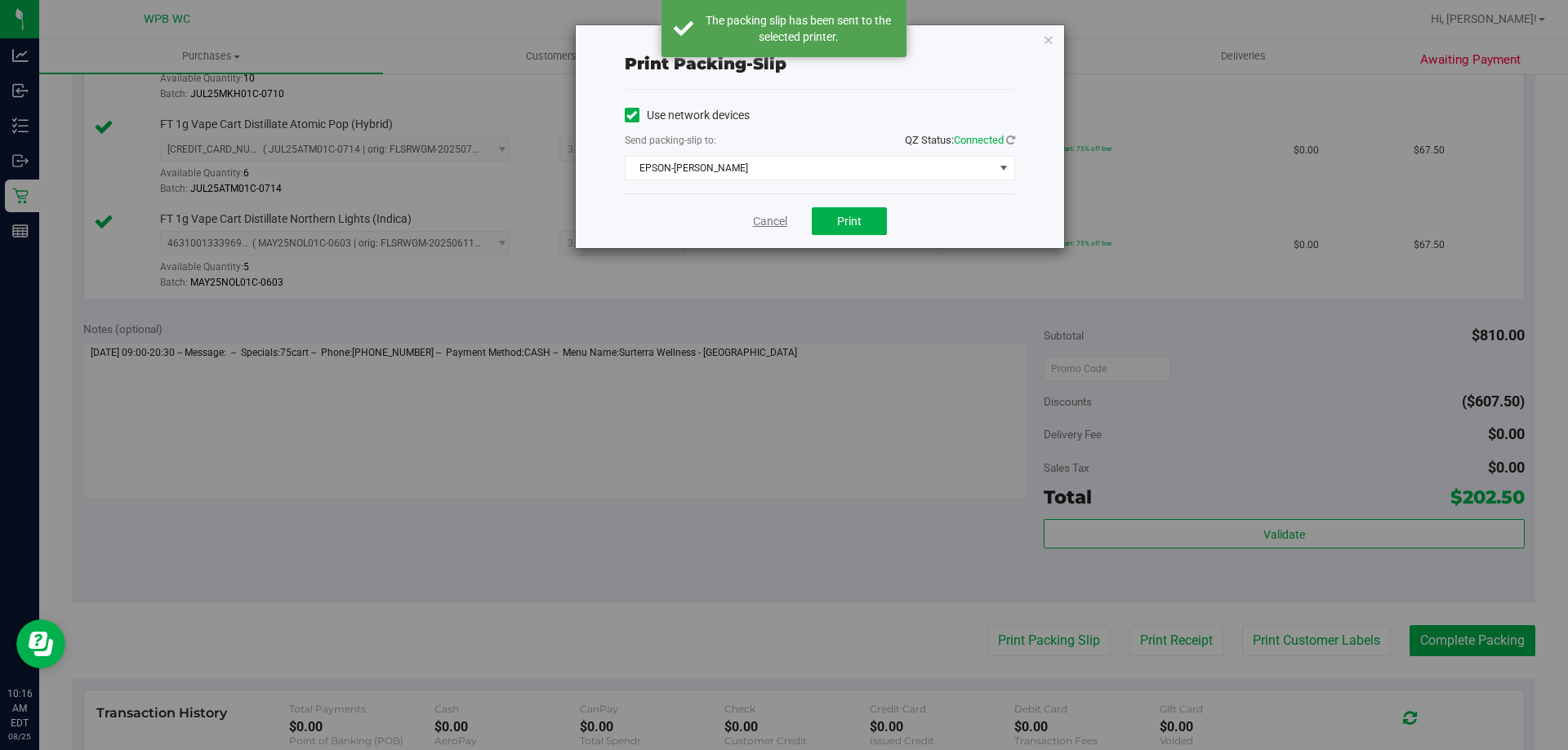
click at [771, 223] on link "Cancel" at bounding box center [770, 222] width 34 height 17
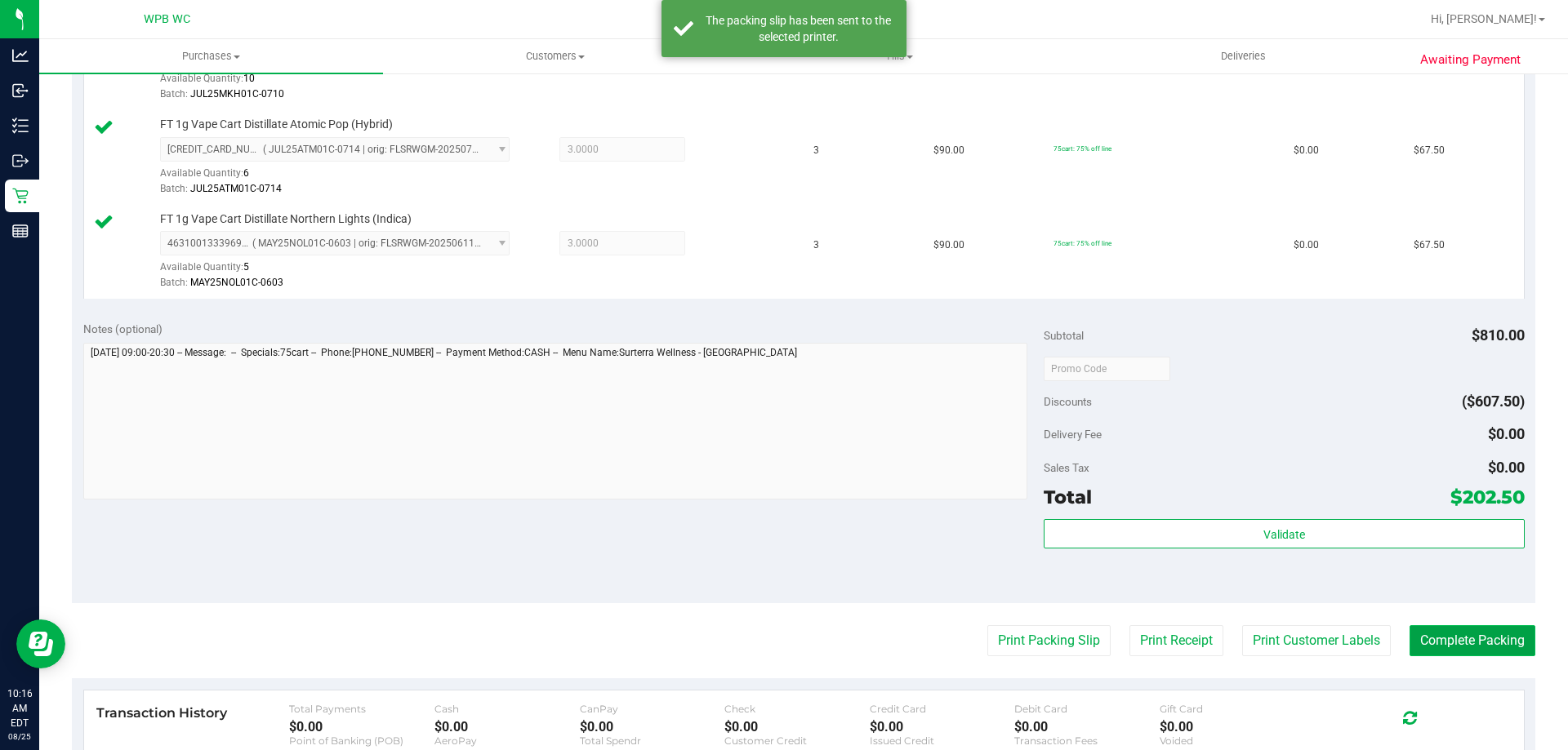
click at [1446, 644] on button "Complete Packing" at bounding box center [1473, 641] width 126 height 31
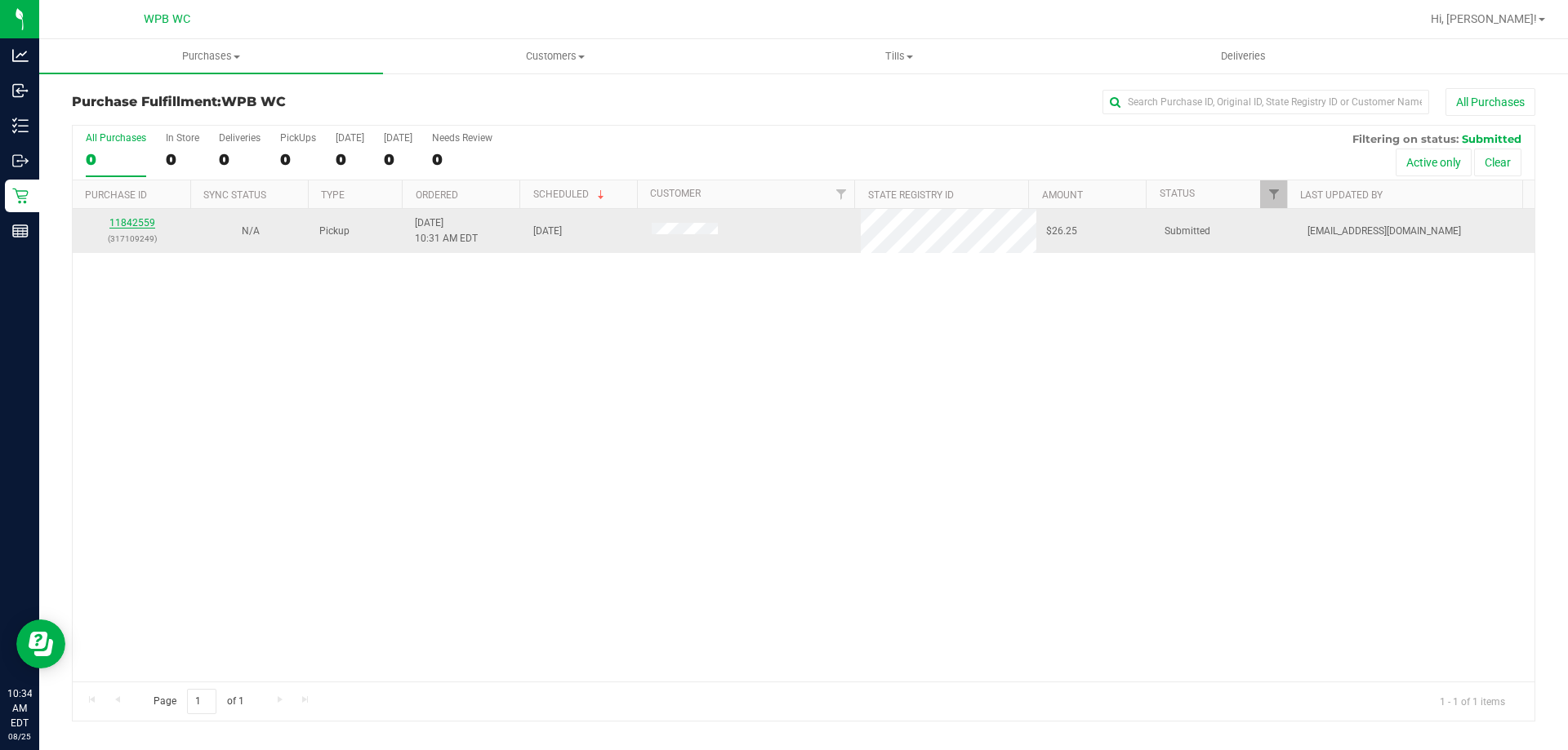
click at [140, 224] on link "11842559" at bounding box center [132, 222] width 45 height 11
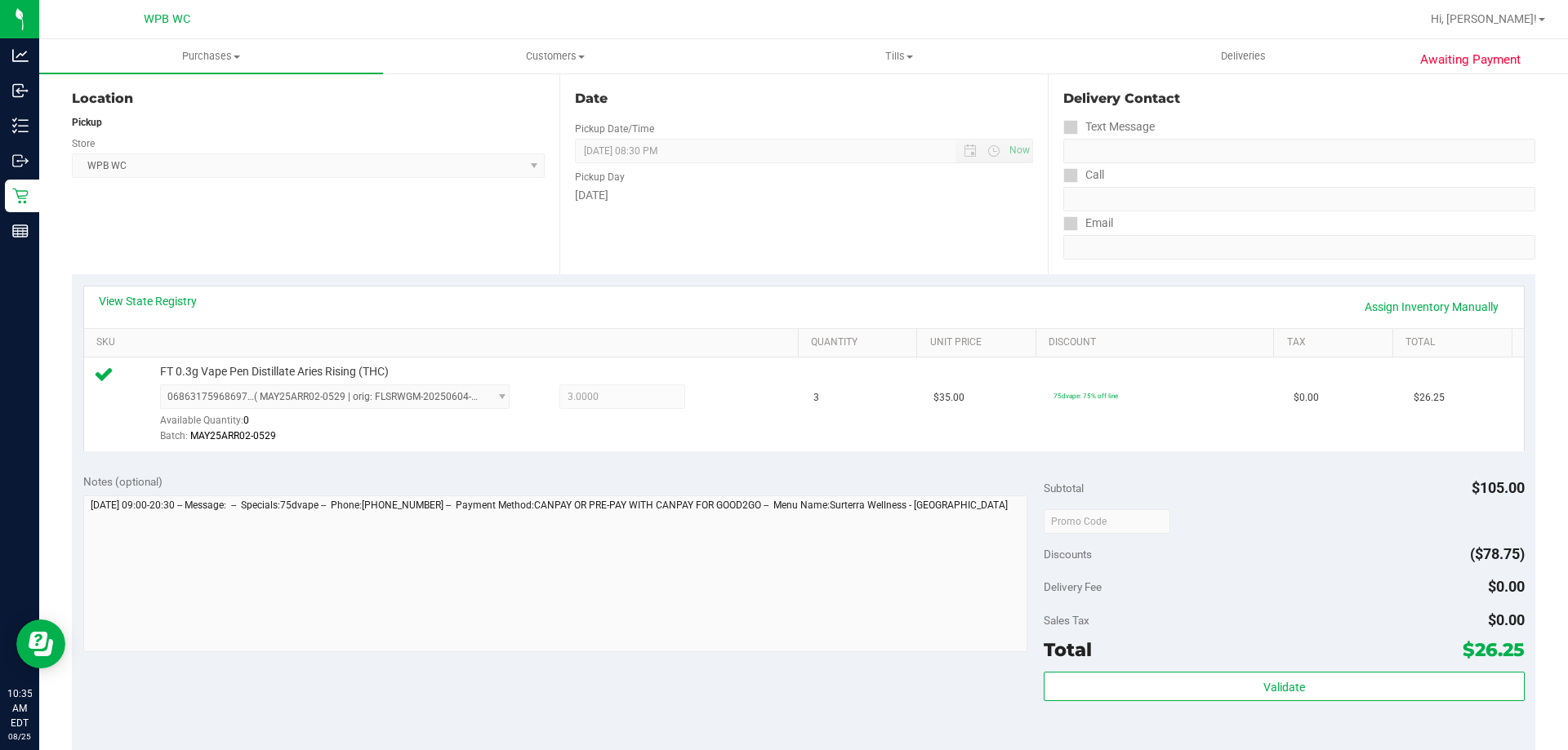
scroll to position [408, 0]
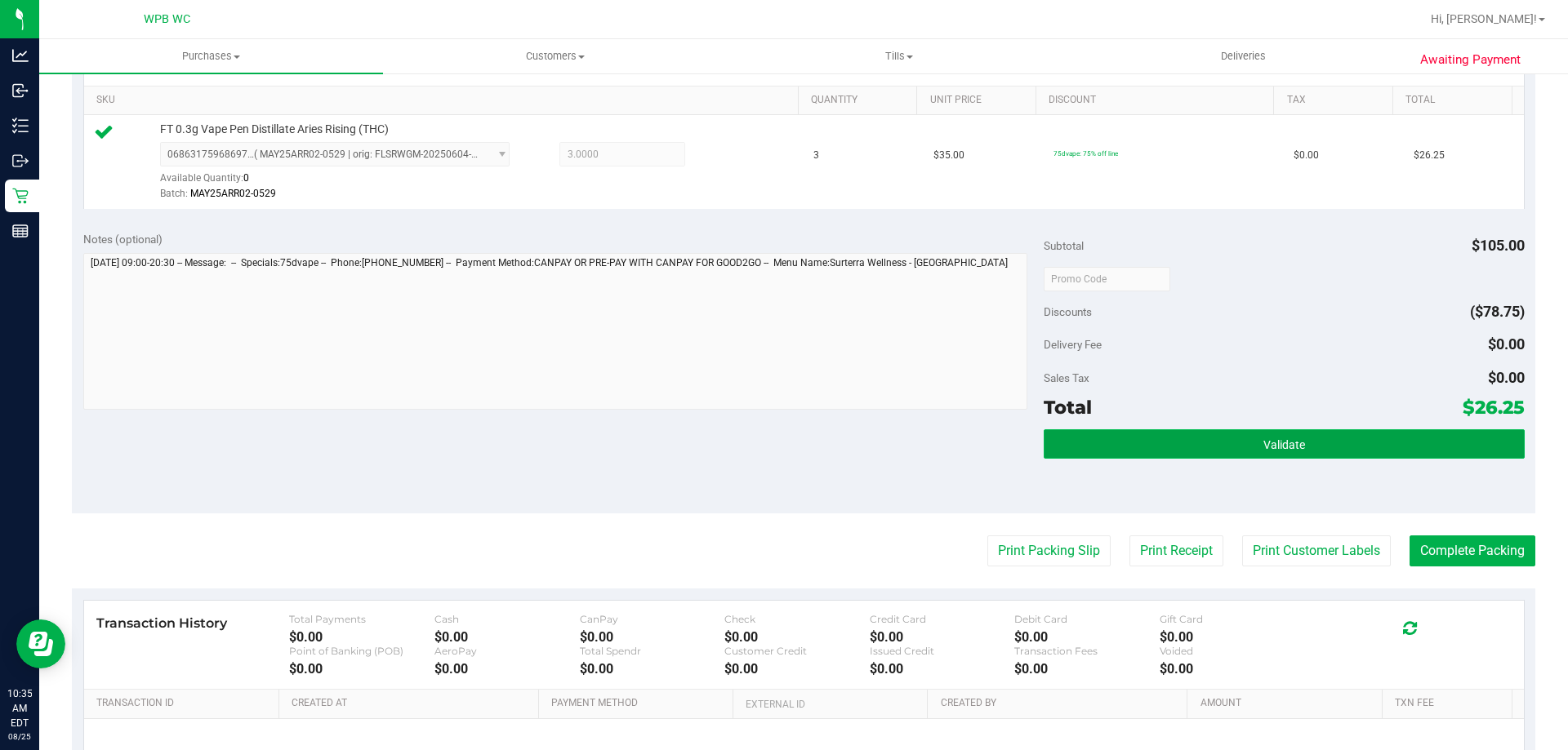
click at [1266, 449] on span "Validate" at bounding box center [1284, 445] width 42 height 13
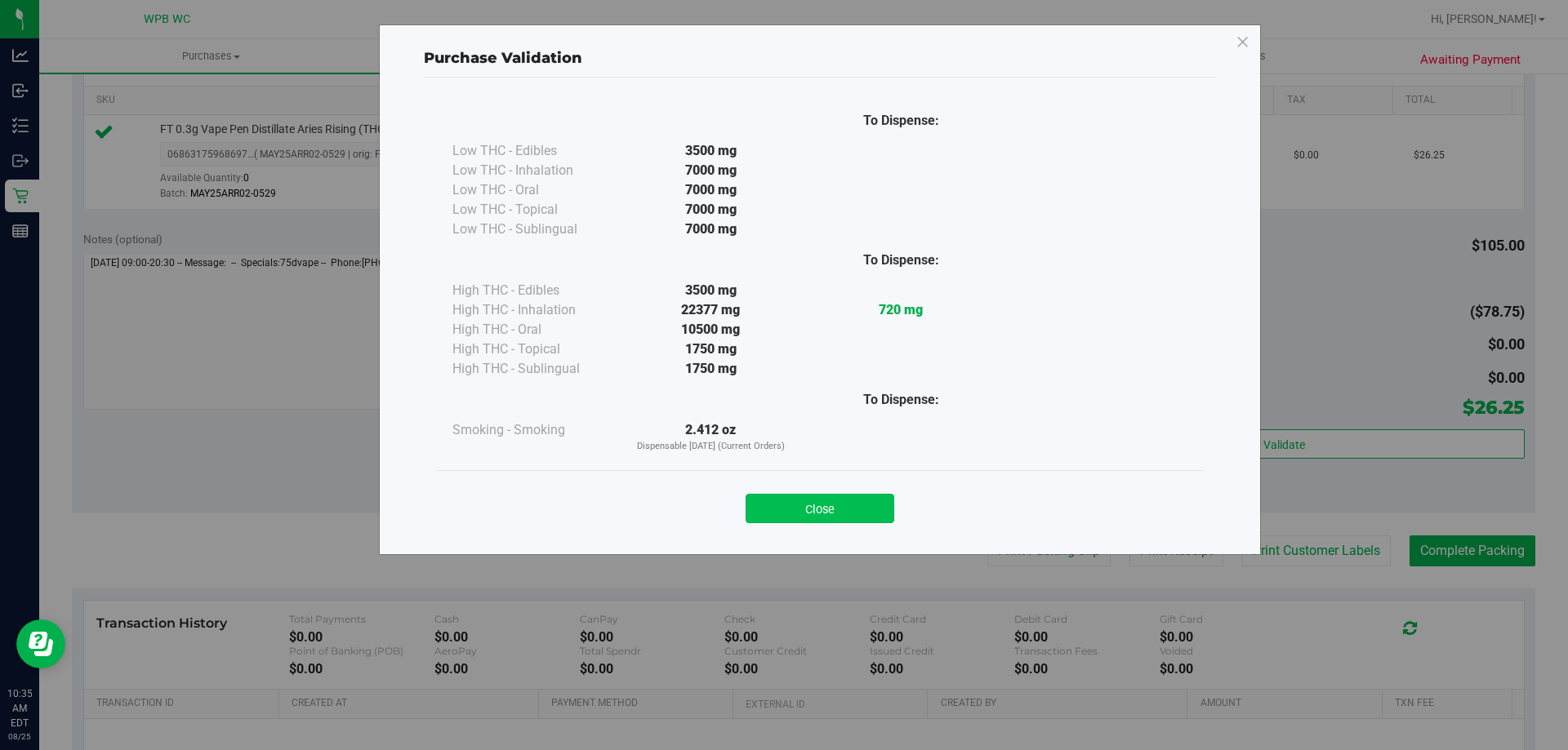
click at [855, 501] on button "Close" at bounding box center [820, 508] width 148 height 30
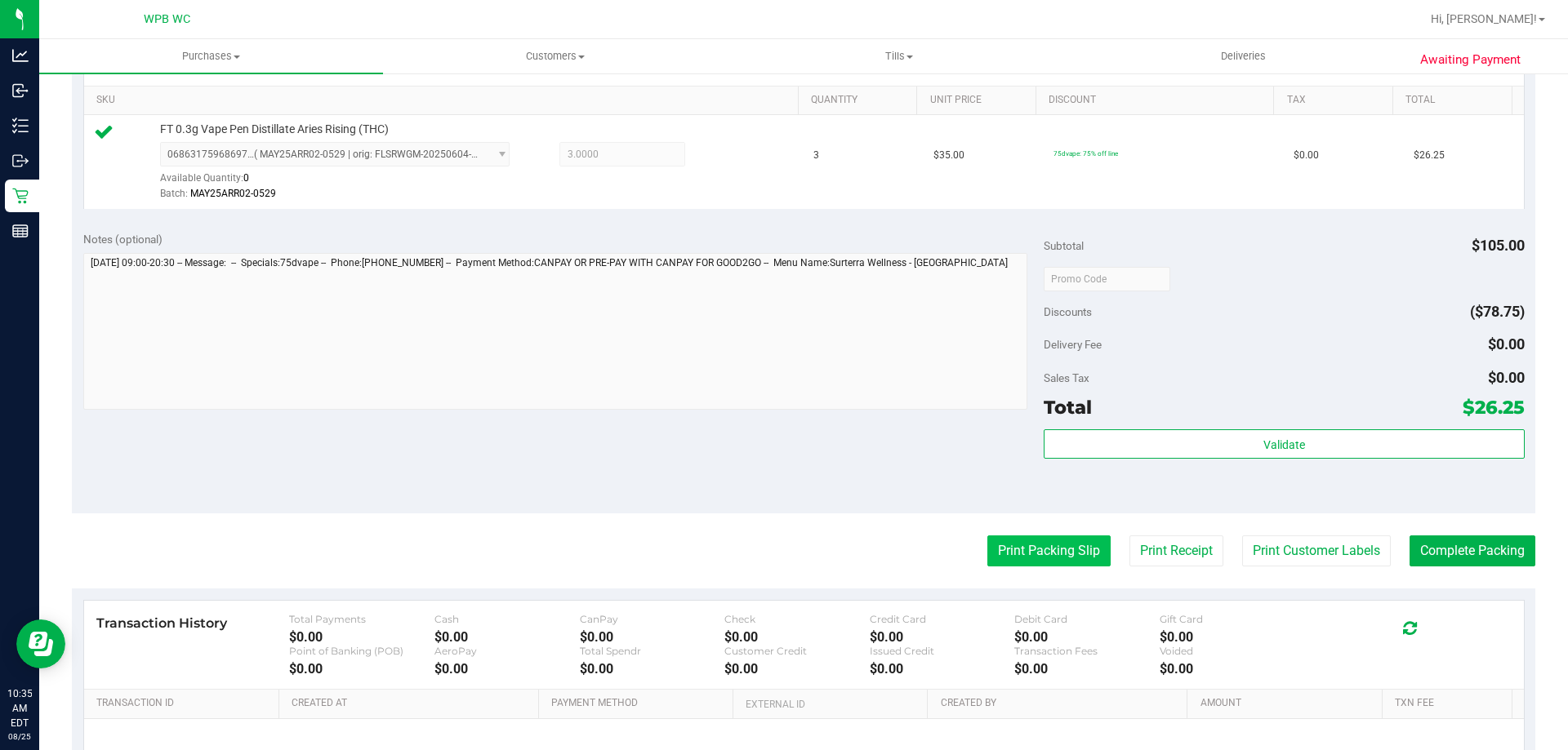
click at [1076, 547] on button "Print Packing Slip" at bounding box center [1049, 551] width 123 height 31
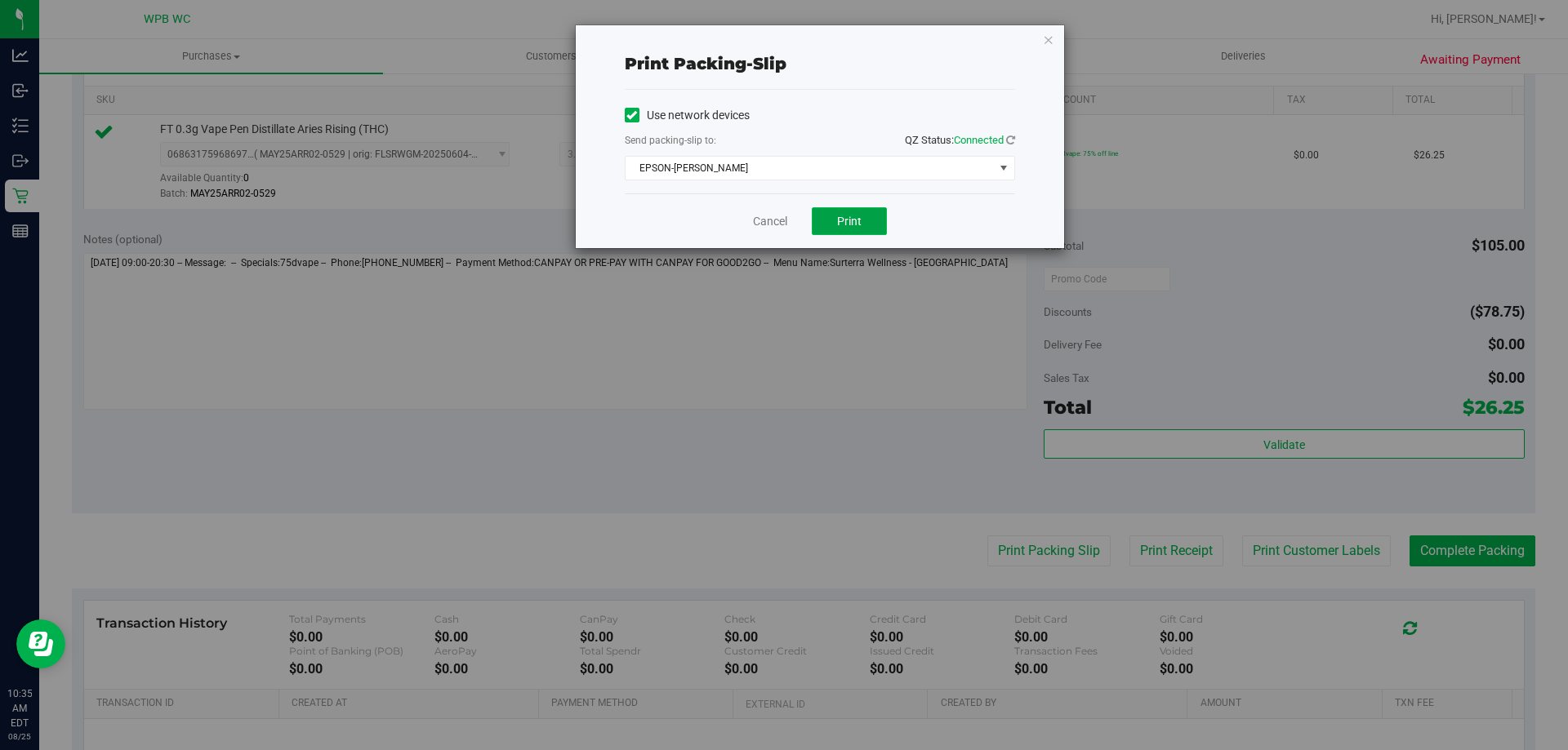
click at [863, 217] on button "Print" at bounding box center [849, 222] width 75 height 28
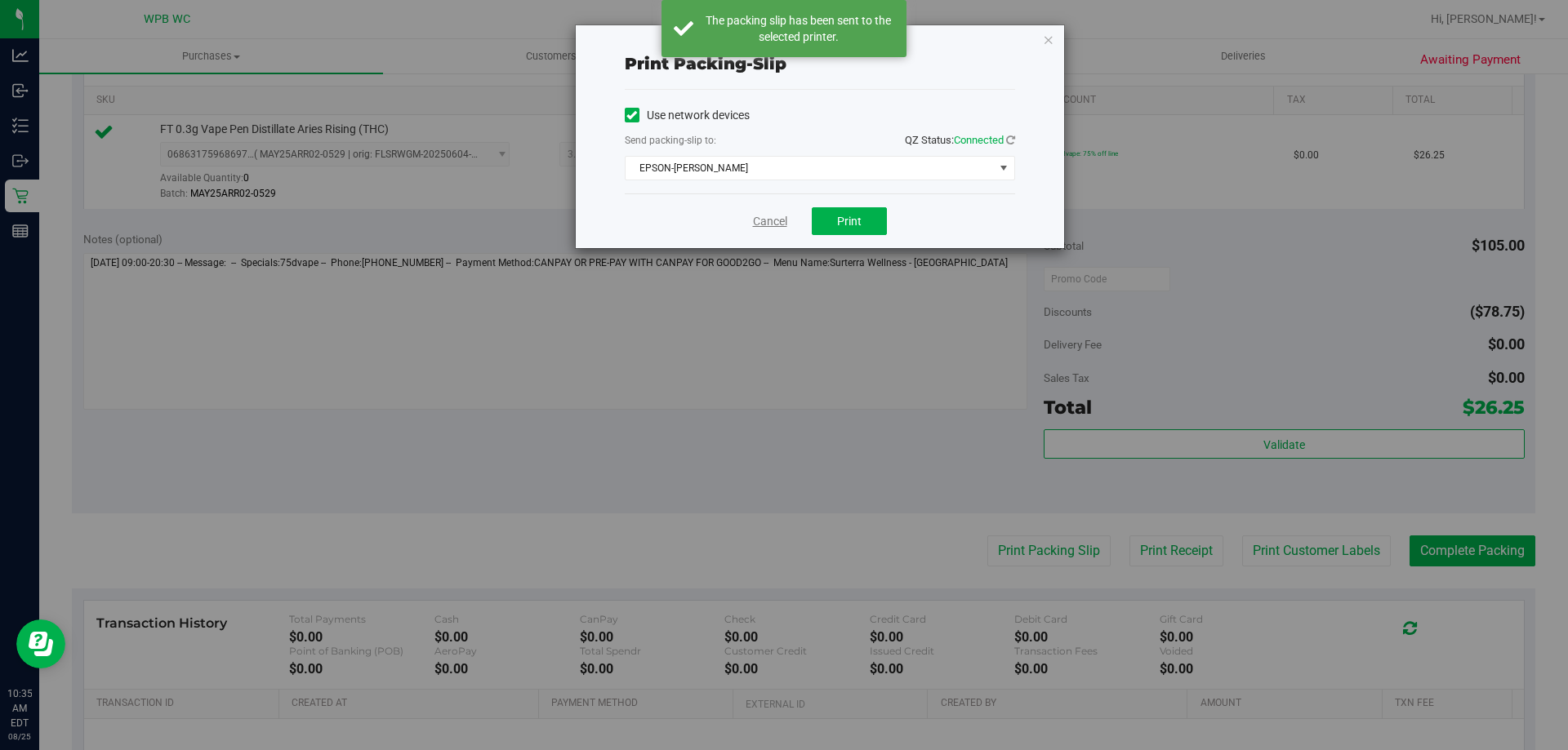
click at [764, 215] on link "Cancel" at bounding box center [770, 222] width 34 height 17
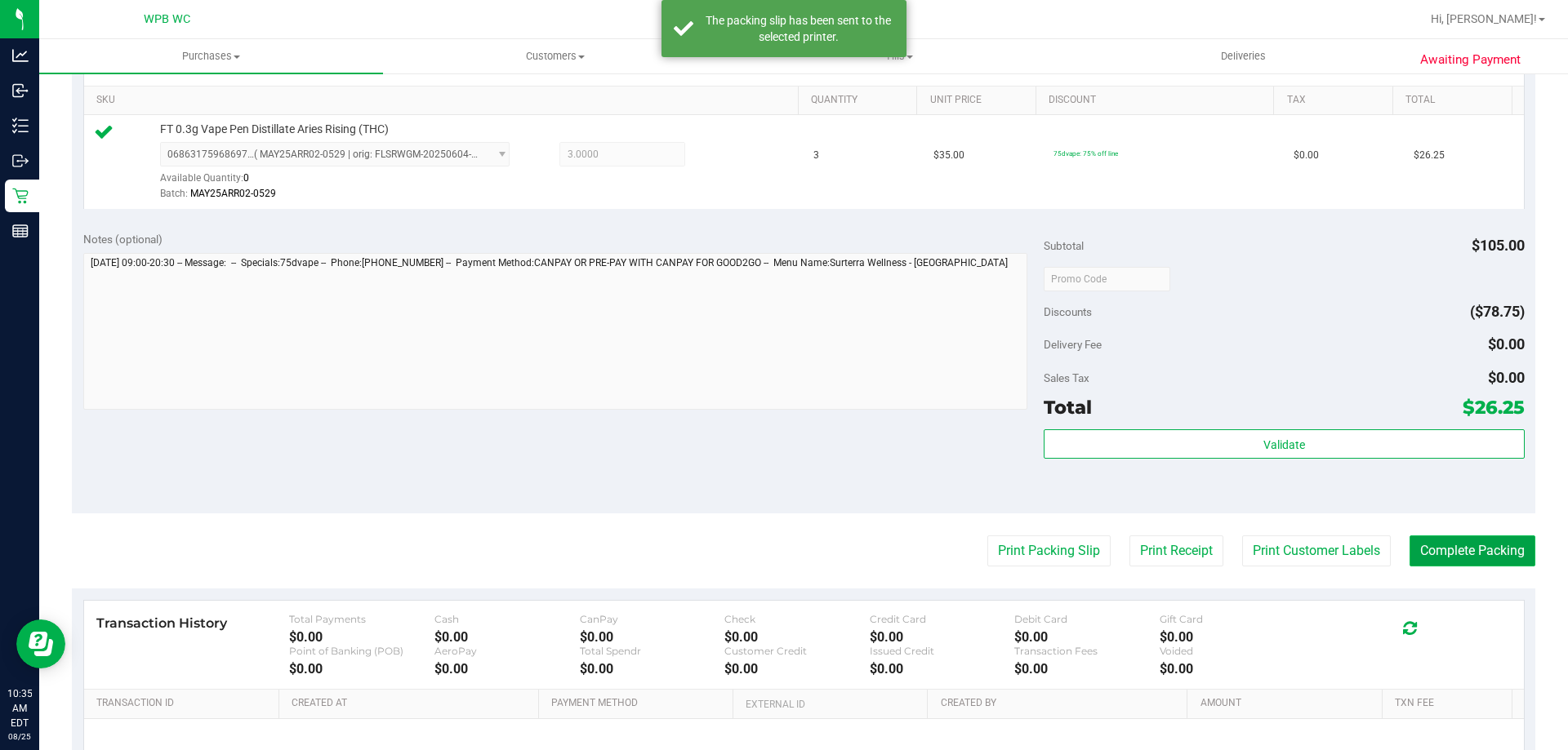
click at [1420, 540] on button "Complete Packing" at bounding box center [1473, 551] width 126 height 31
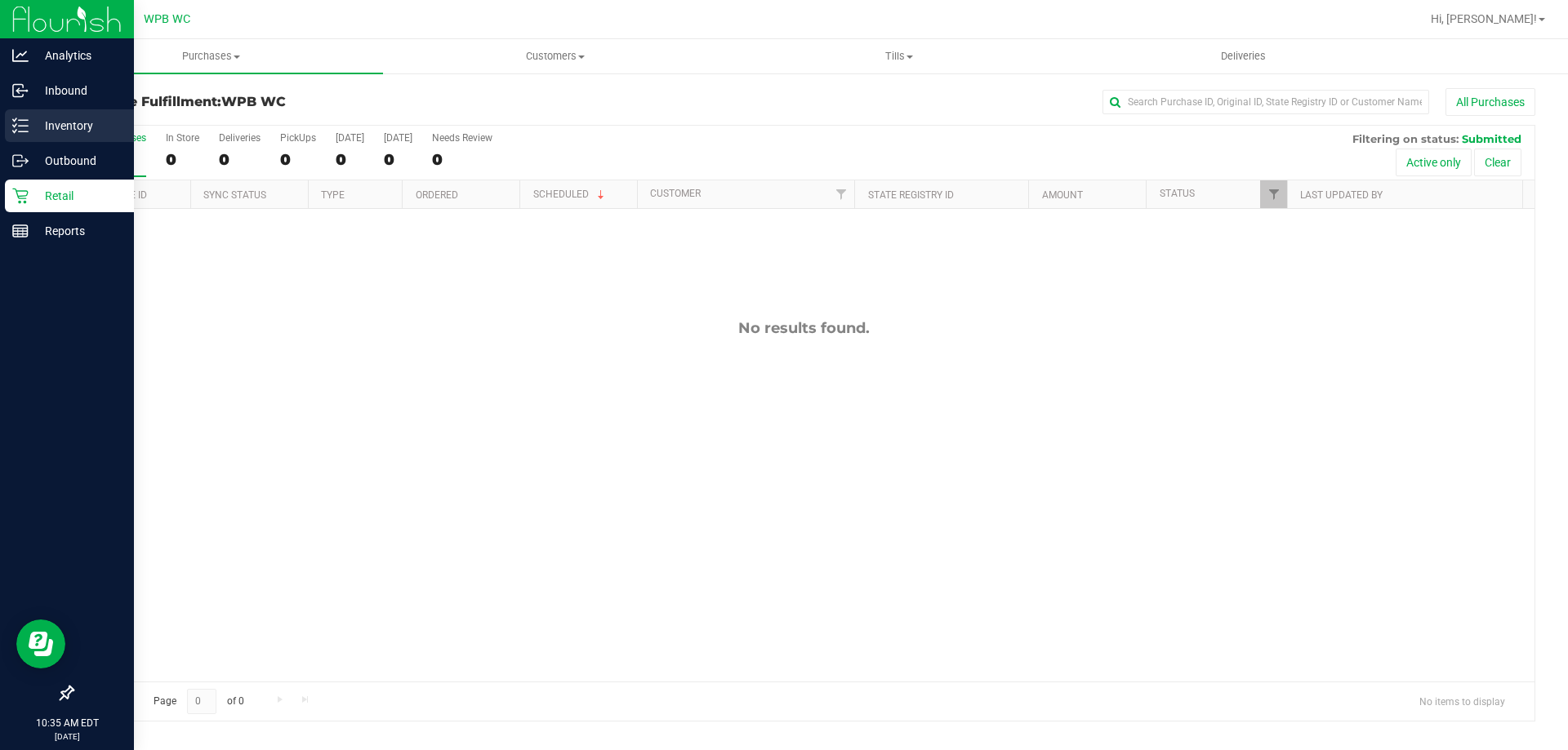
click at [19, 125] on icon at bounding box center [20, 126] width 17 height 17
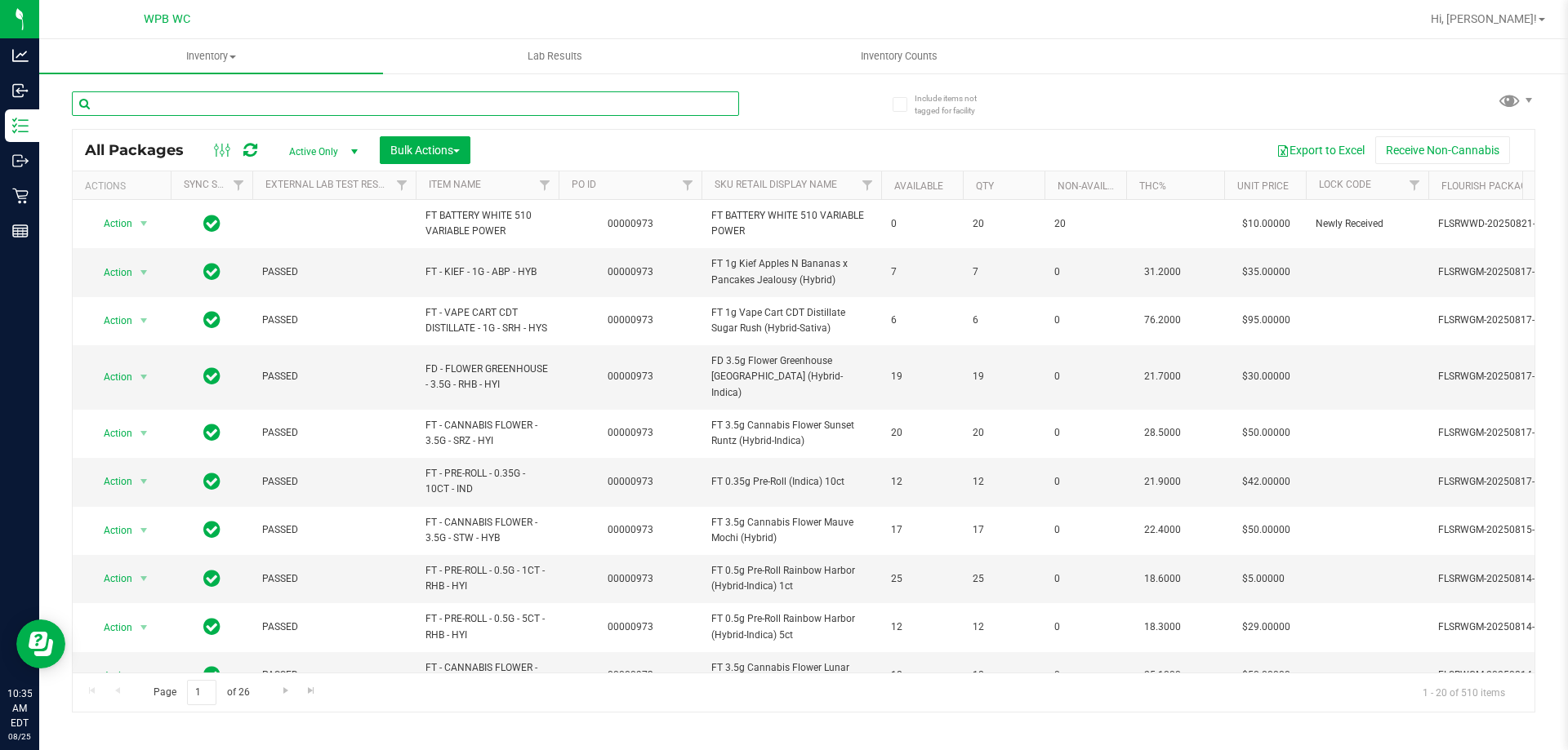
click at [203, 101] on input "text" at bounding box center [405, 104] width 668 height 24
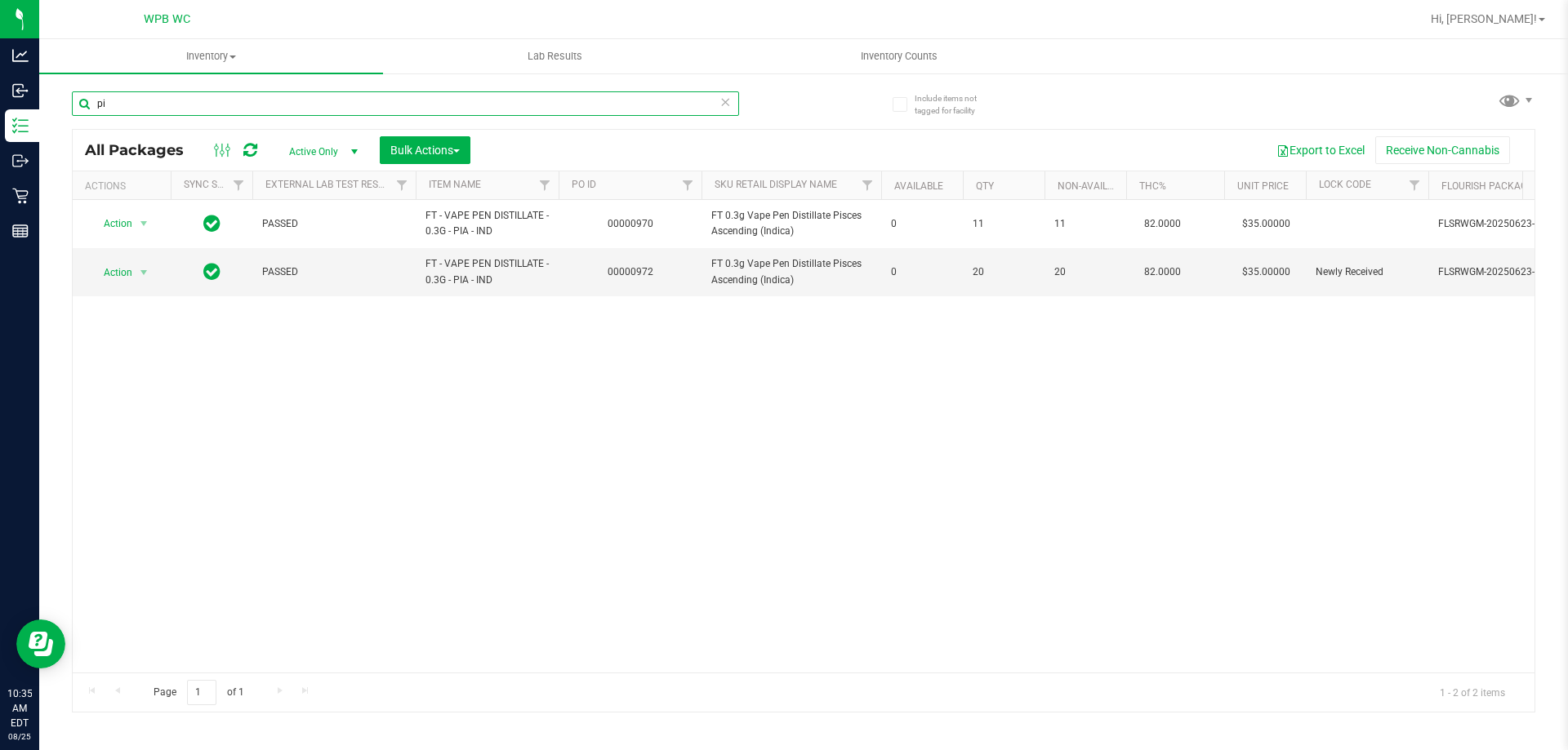
type input "p"
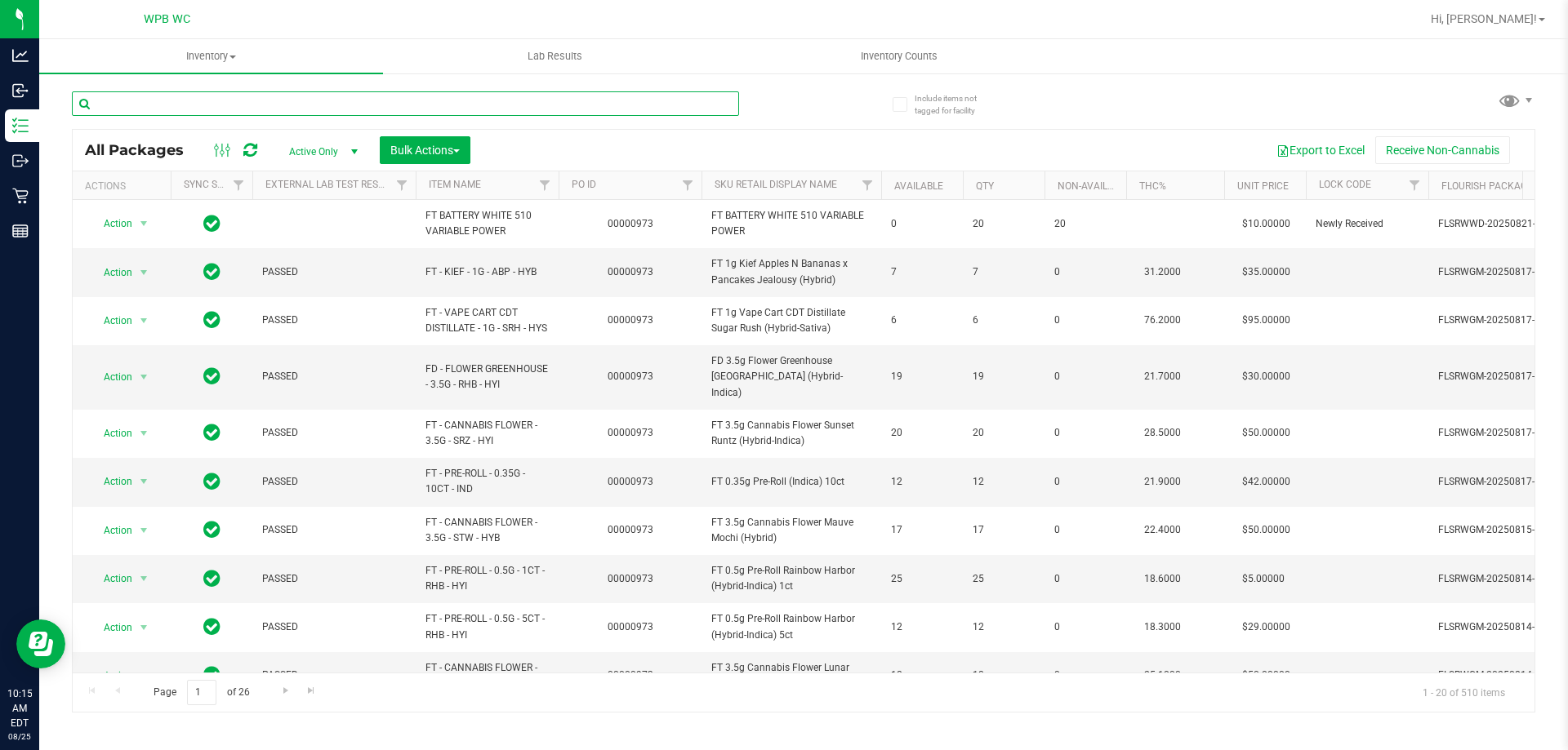
click at [239, 109] on input "text" at bounding box center [405, 104] width 668 height 24
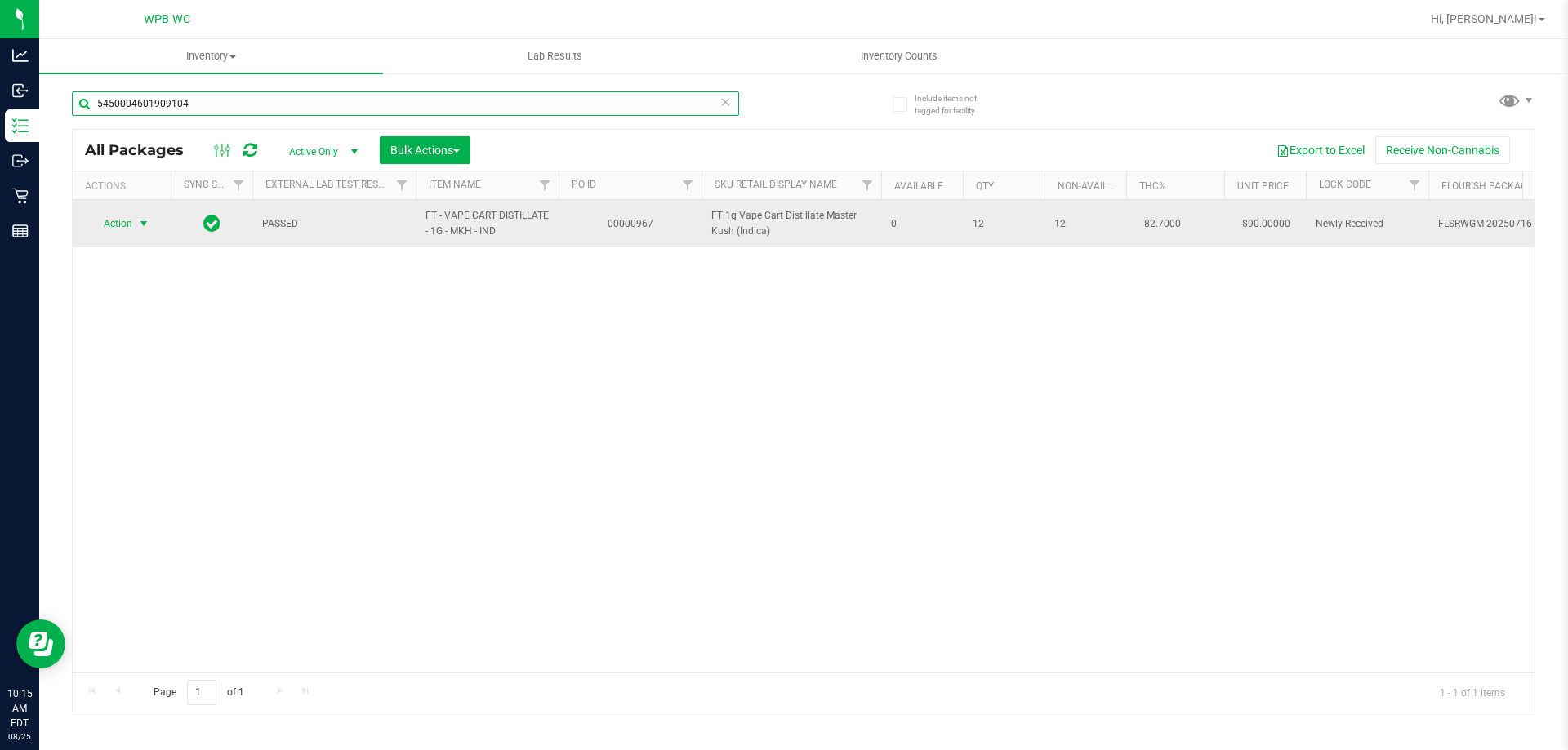
type input "5450004601909104"
click at [145, 217] on span "select" at bounding box center [143, 223] width 13 height 13
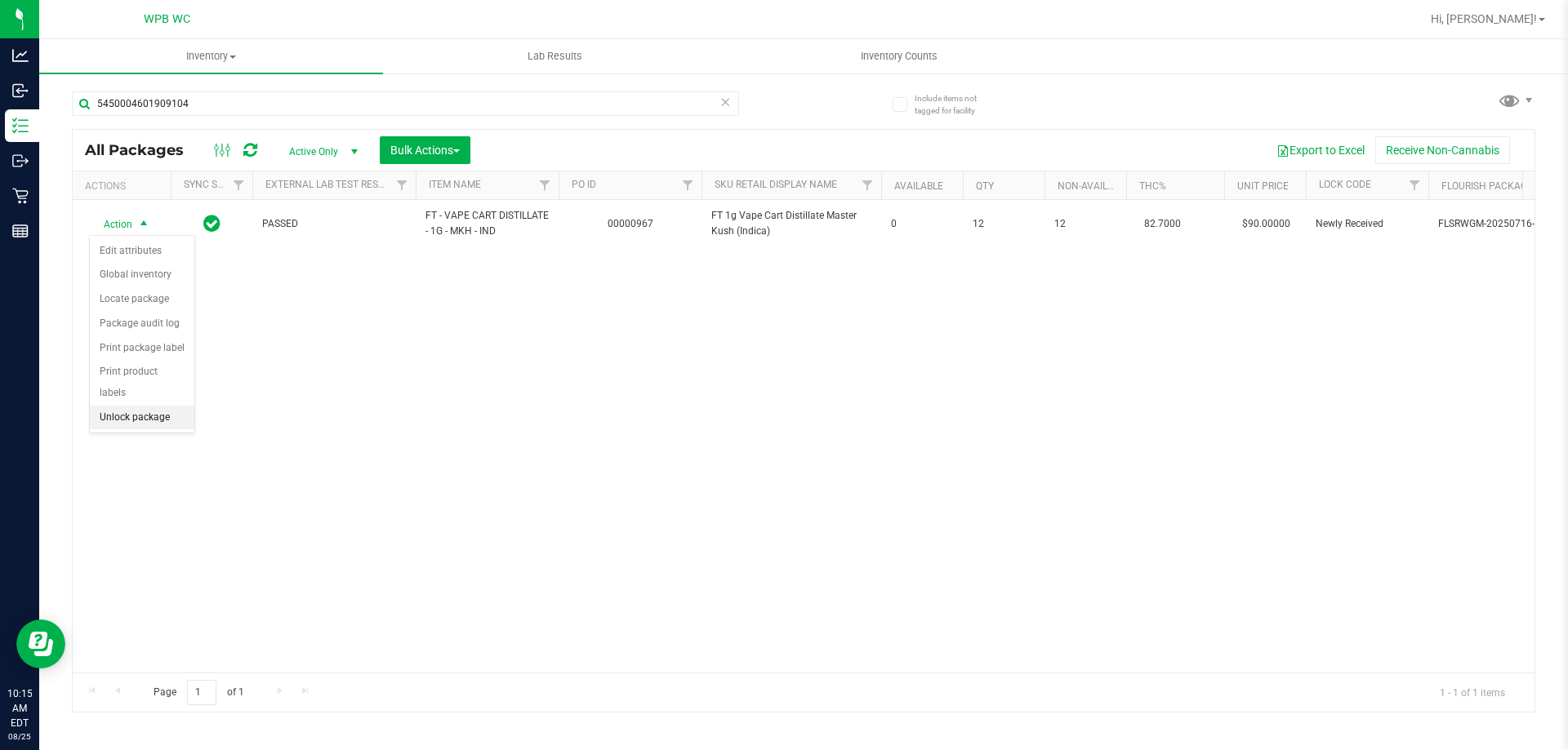
click at [134, 406] on li "Unlock package" at bounding box center [142, 418] width 105 height 24
